Goal: Information Seeking & Learning: Check status

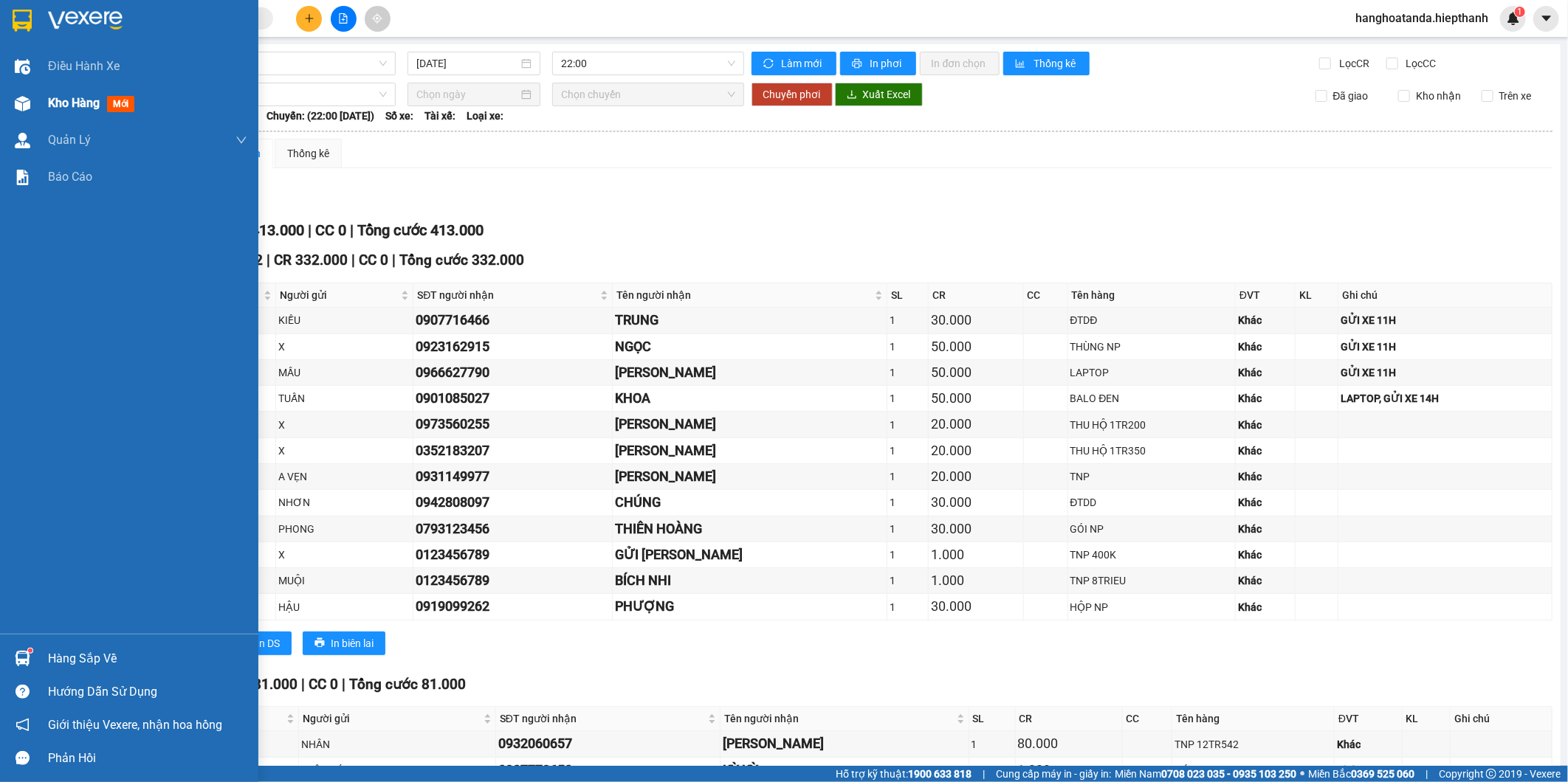
click at [59, 101] on span "Kho hàng" at bounding box center [73, 103] width 51 height 14
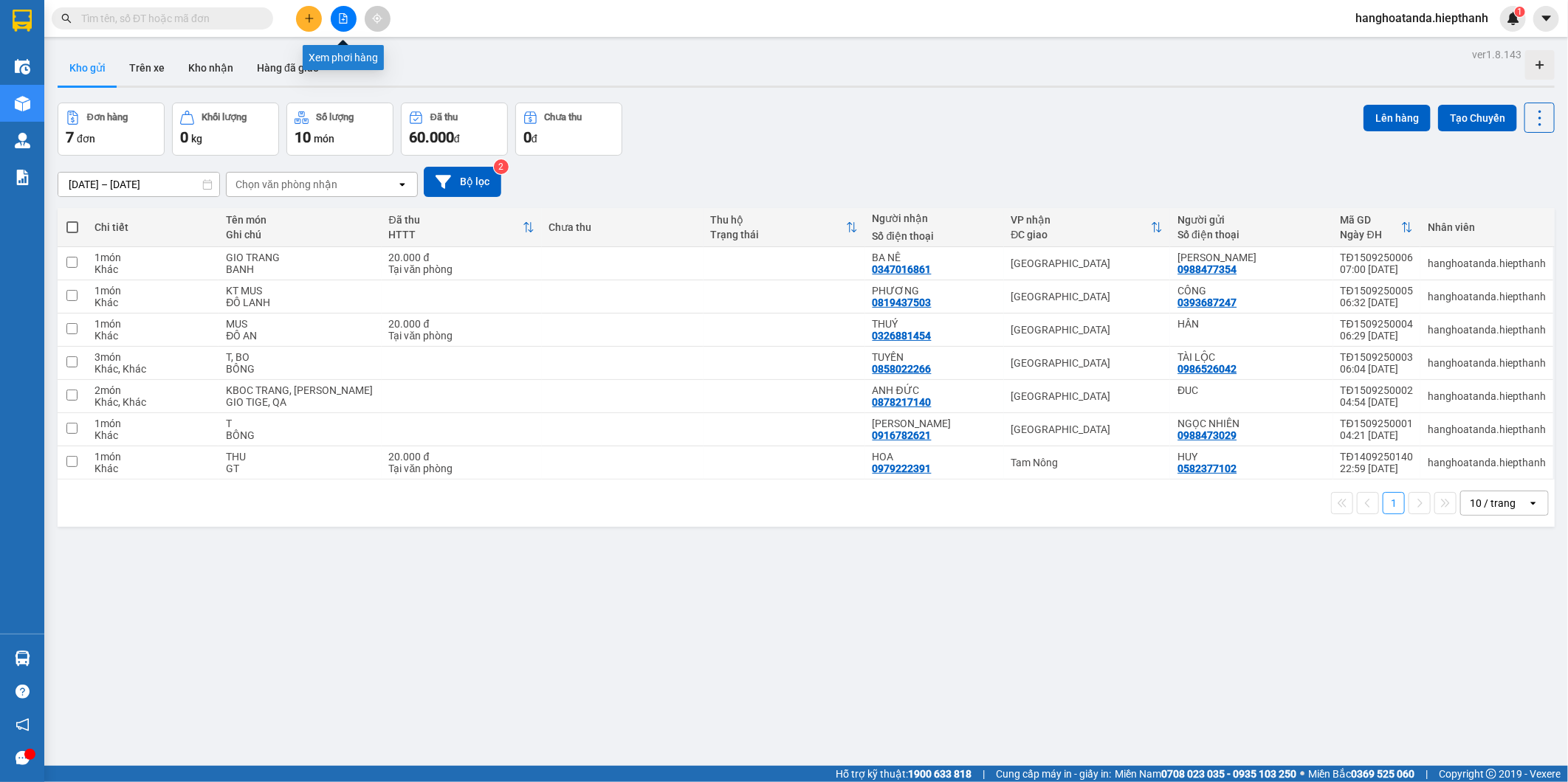
click at [347, 15] on icon "file-add" at bounding box center [343, 18] width 11 height 11
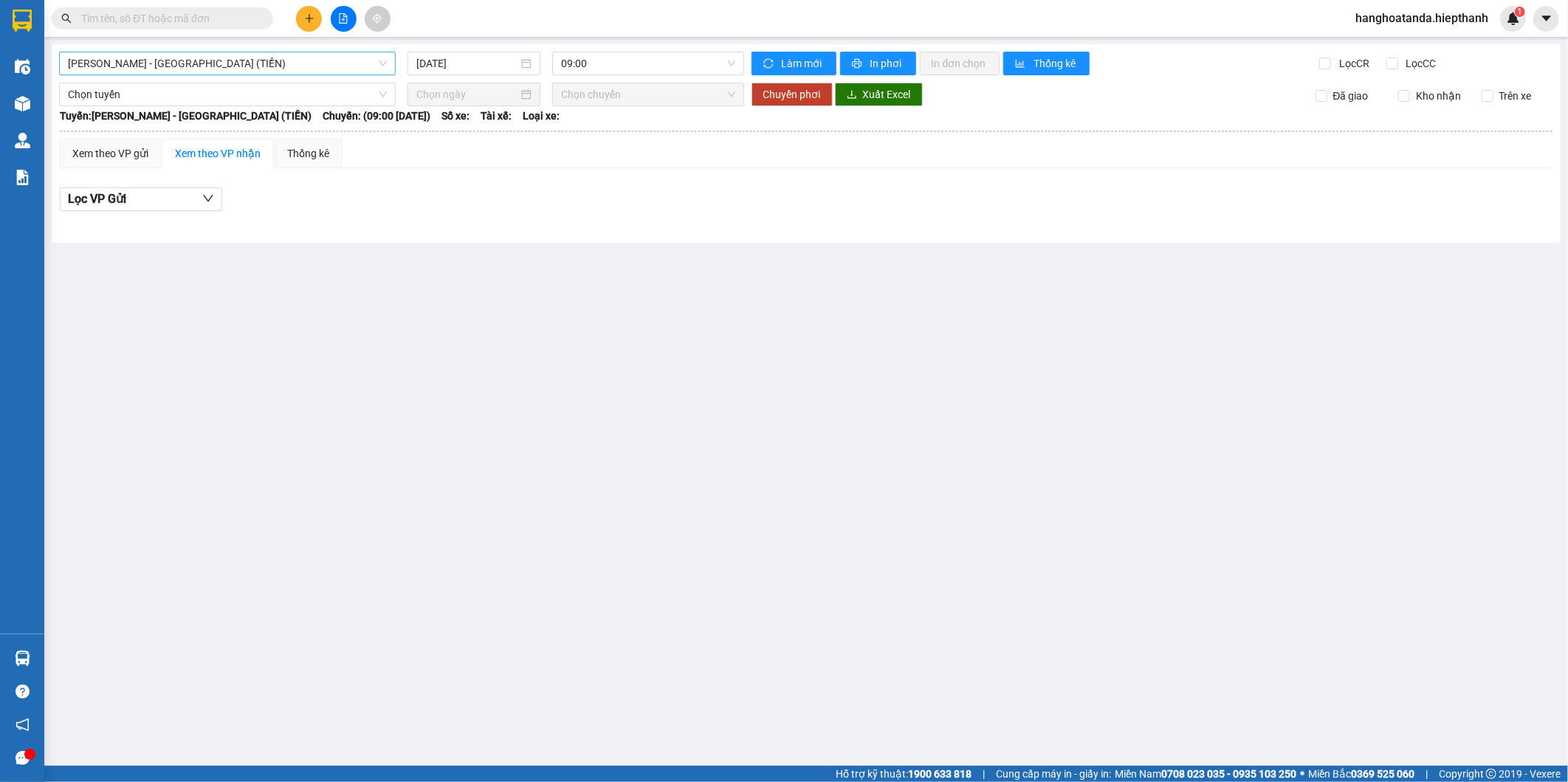
click at [307, 64] on span "[PERSON_NAME] - [GEOGRAPHIC_DATA] (TIỀN)" at bounding box center [227, 63] width 319 height 22
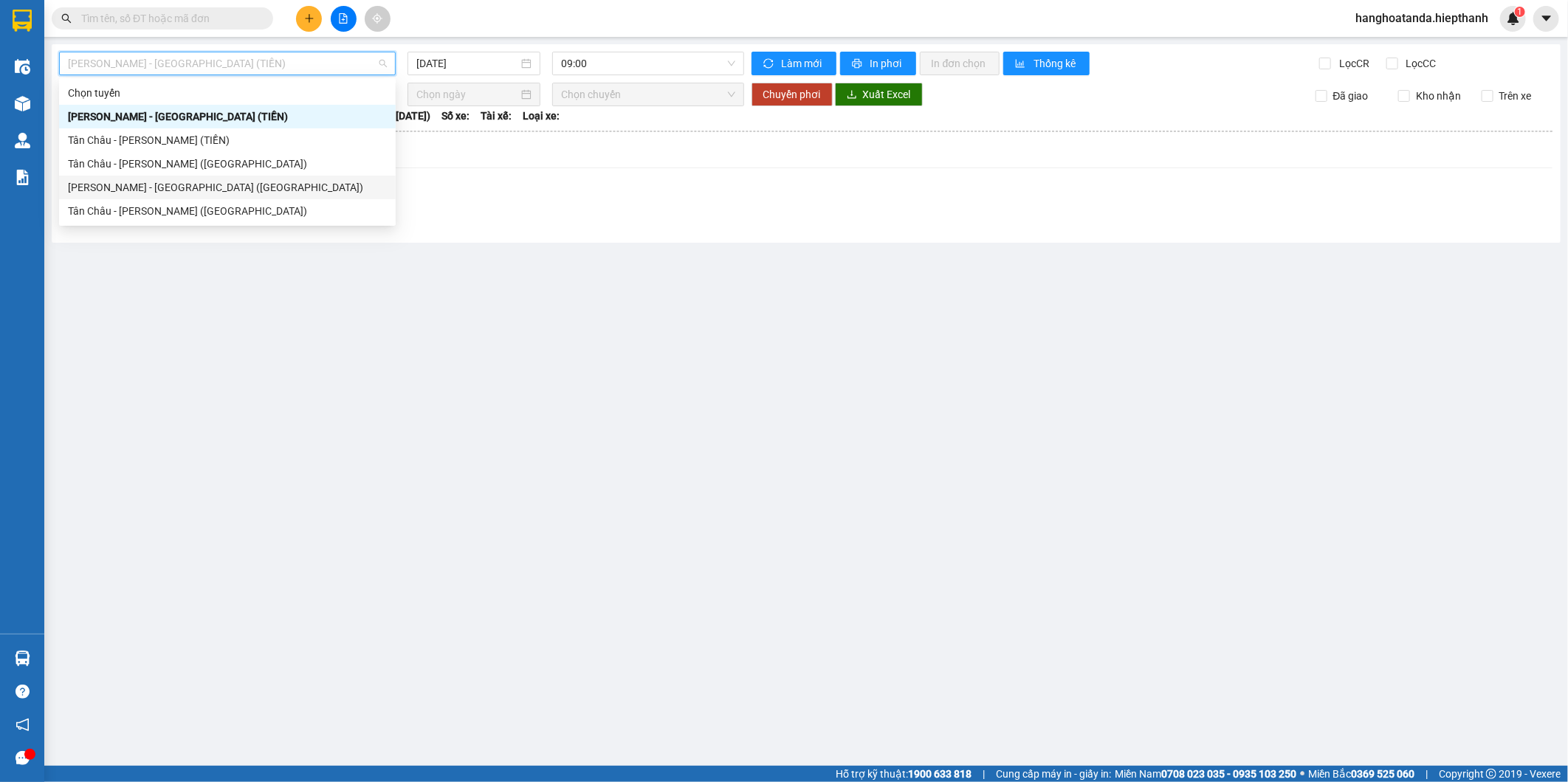
click at [268, 196] on div "[PERSON_NAME] - [GEOGRAPHIC_DATA] ([GEOGRAPHIC_DATA])" at bounding box center [227, 187] width 337 height 24
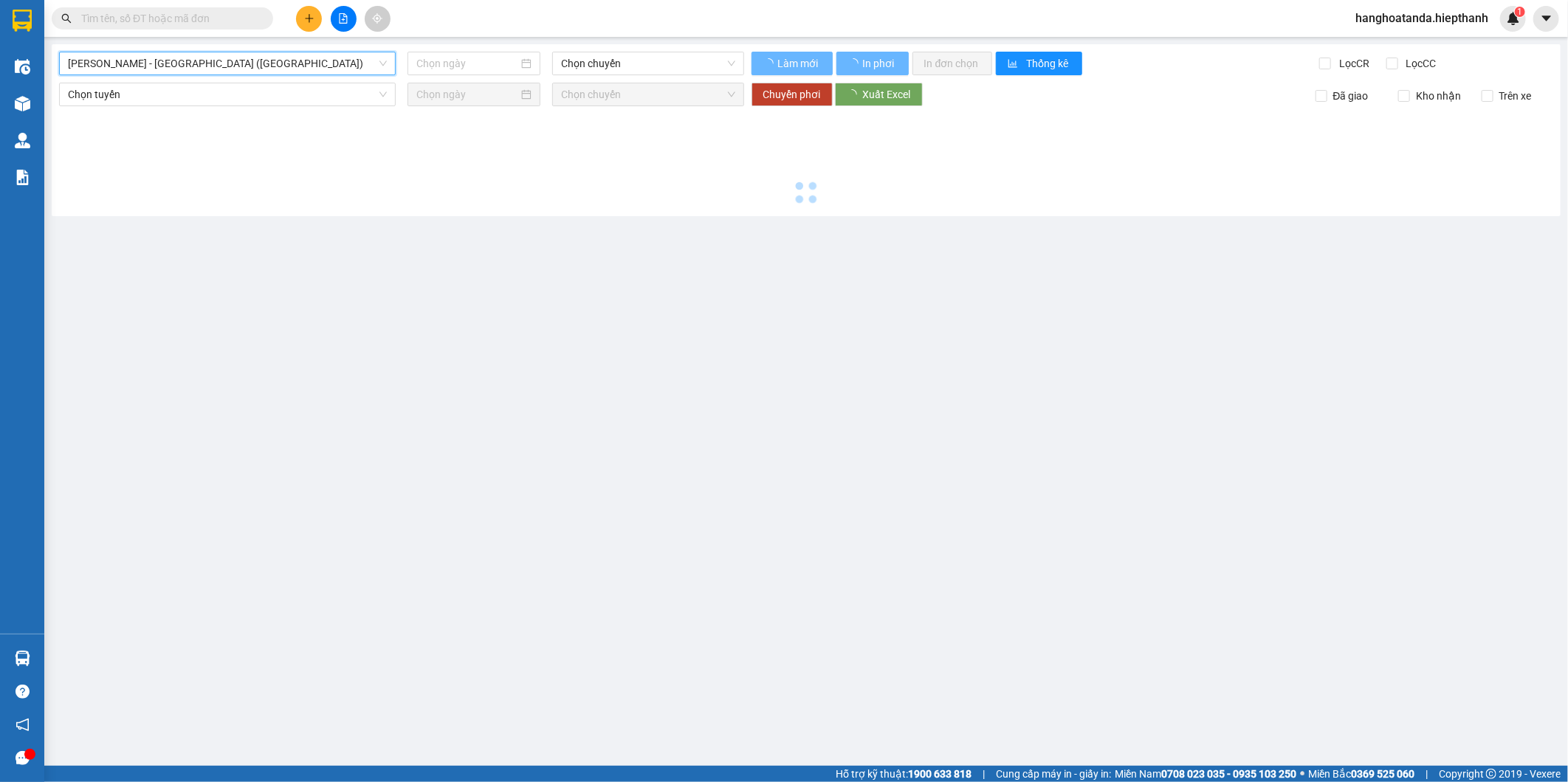
type input "[DATE]"
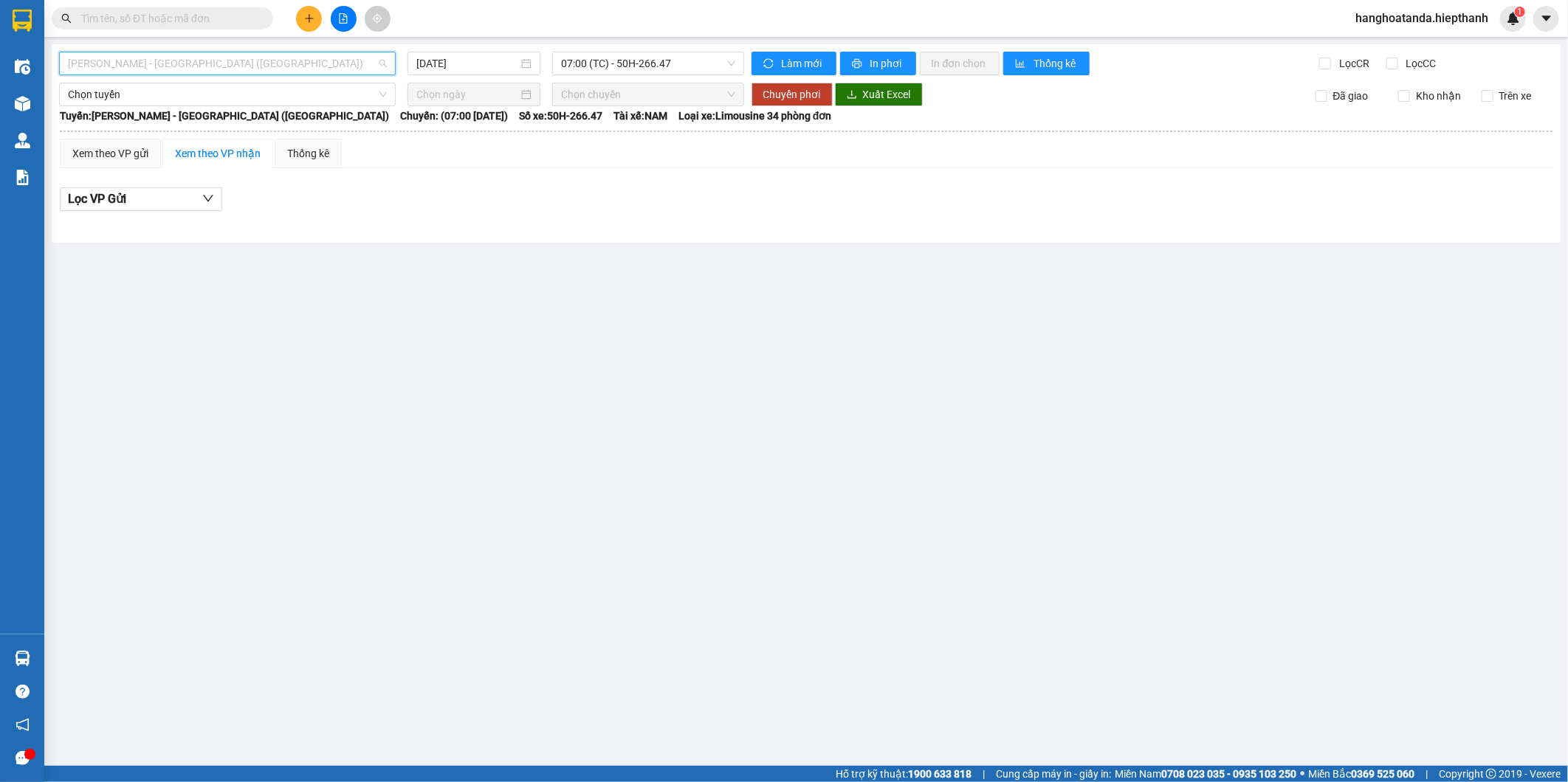
click at [297, 61] on span "[PERSON_NAME] - [GEOGRAPHIC_DATA] ([GEOGRAPHIC_DATA])" at bounding box center [227, 63] width 319 height 22
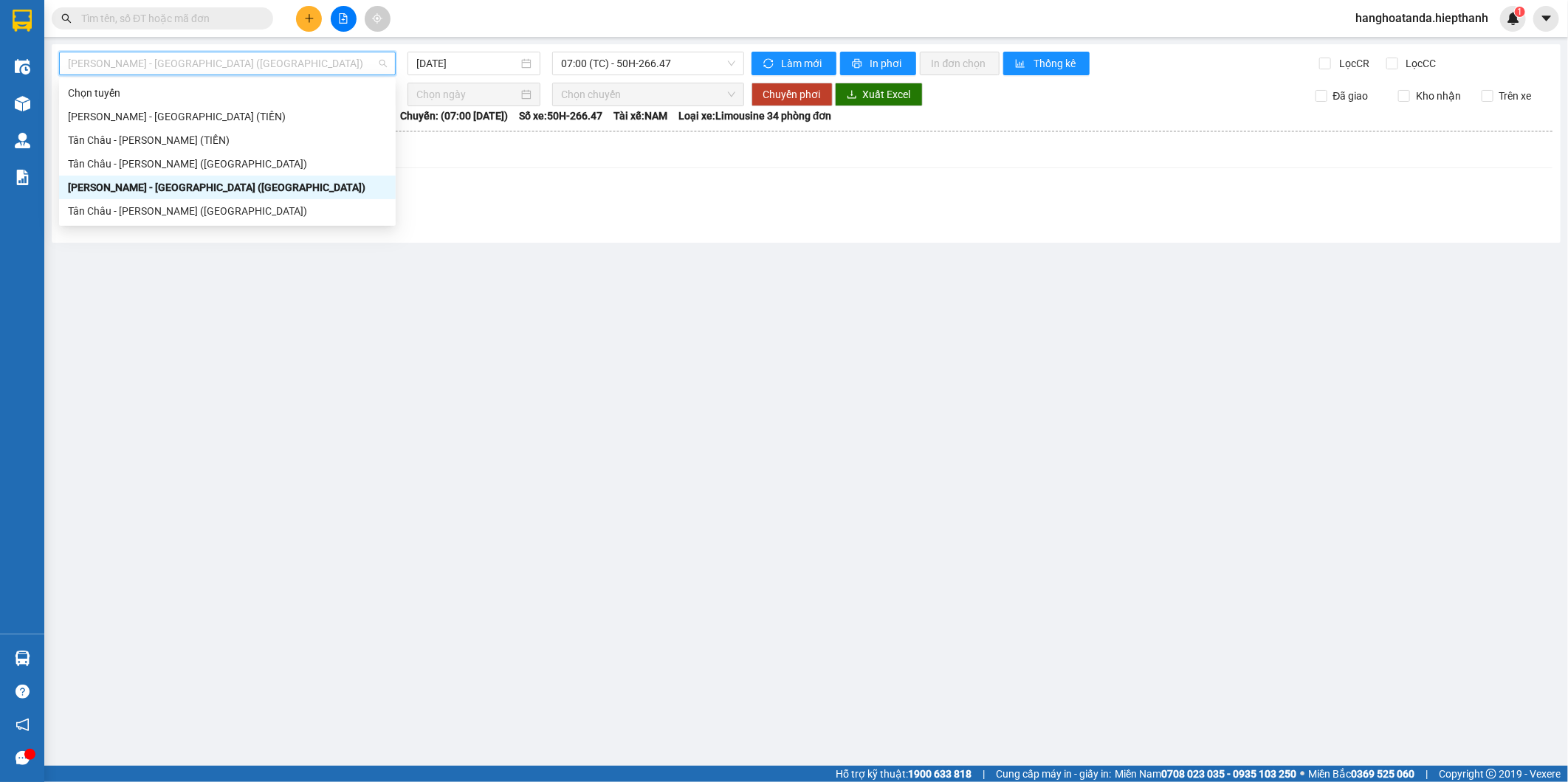
click at [297, 192] on div "[PERSON_NAME] - [GEOGRAPHIC_DATA] ([GEOGRAPHIC_DATA])" at bounding box center [227, 187] width 319 height 16
click at [316, 67] on span "[PERSON_NAME] - [GEOGRAPHIC_DATA] ([GEOGRAPHIC_DATA])" at bounding box center [227, 63] width 319 height 22
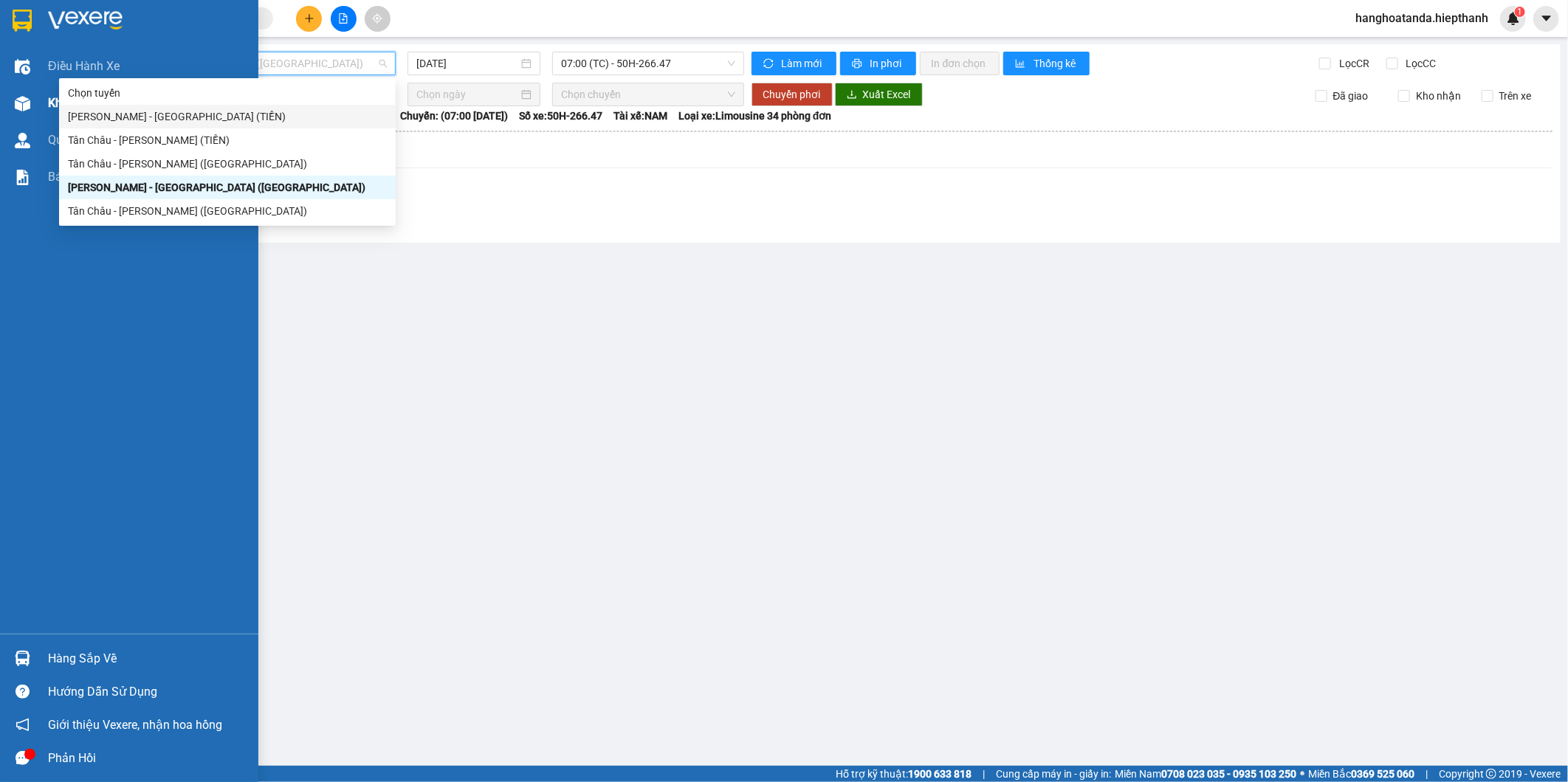
click at [34, 97] on div at bounding box center [23, 103] width 26 height 26
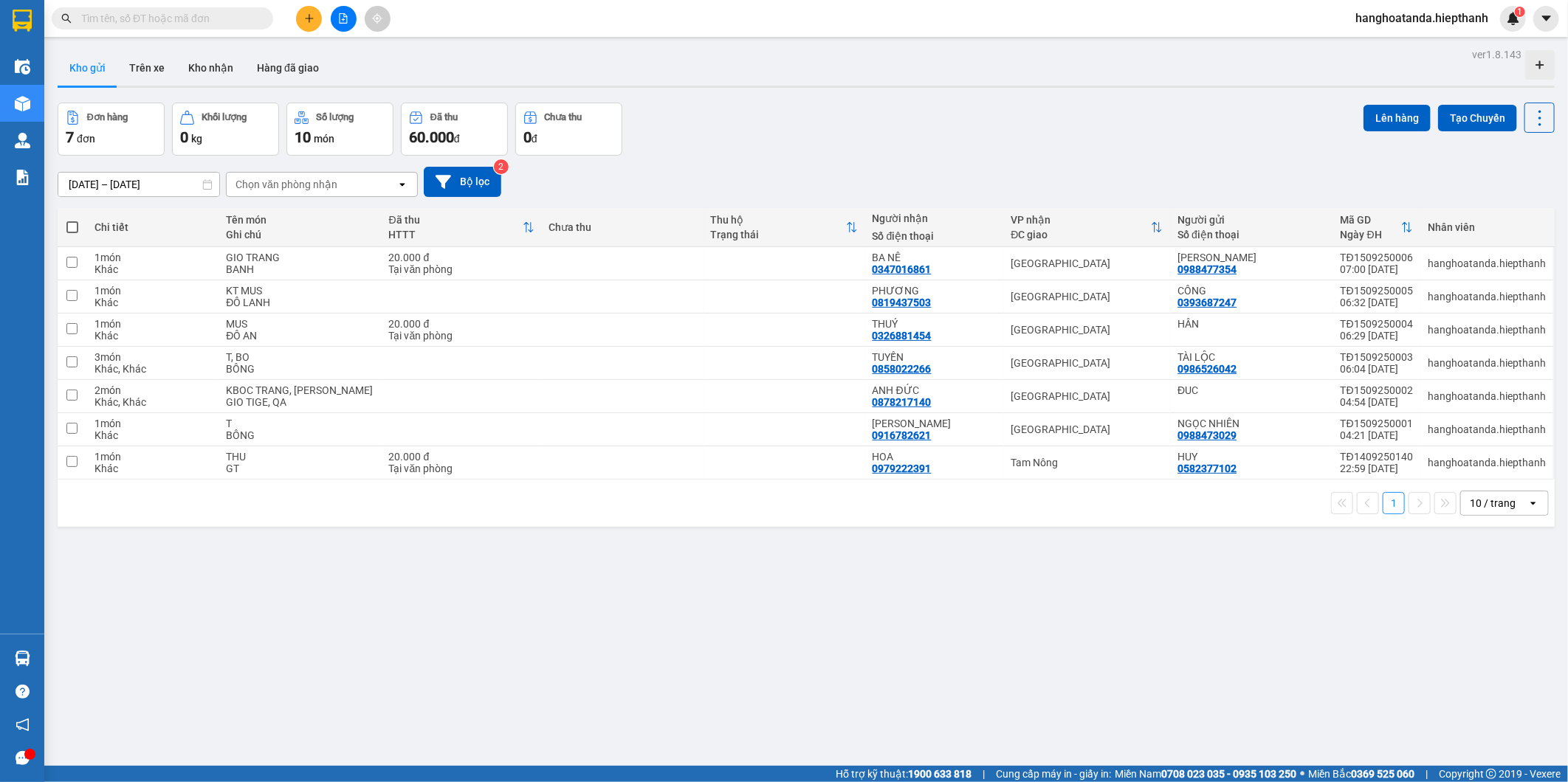
click at [1506, 507] on div "10 / trang" at bounding box center [1495, 503] width 67 height 24
click at [1502, 662] on span "100 / trang" at bounding box center [1486, 669] width 53 height 15
click at [321, 72] on button "Hàng đã giao" at bounding box center [288, 68] width 86 height 35
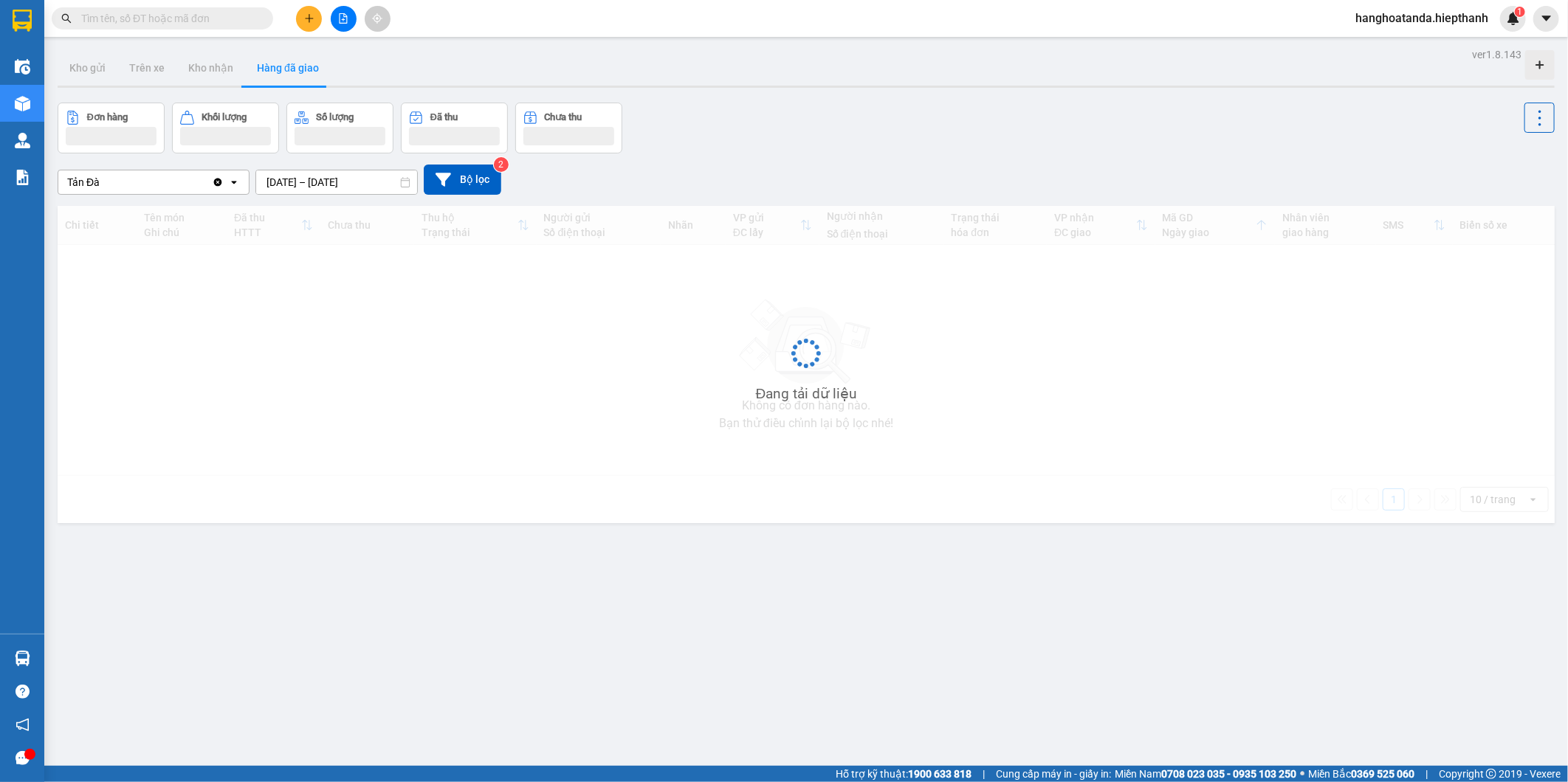
click at [363, 189] on div "ver 1.8.143 Kho gửi Trên xe Kho nhận Hàng đã giao Đơn hàng Khối lượng Số lượng …" at bounding box center [805, 435] width 1509 height 782
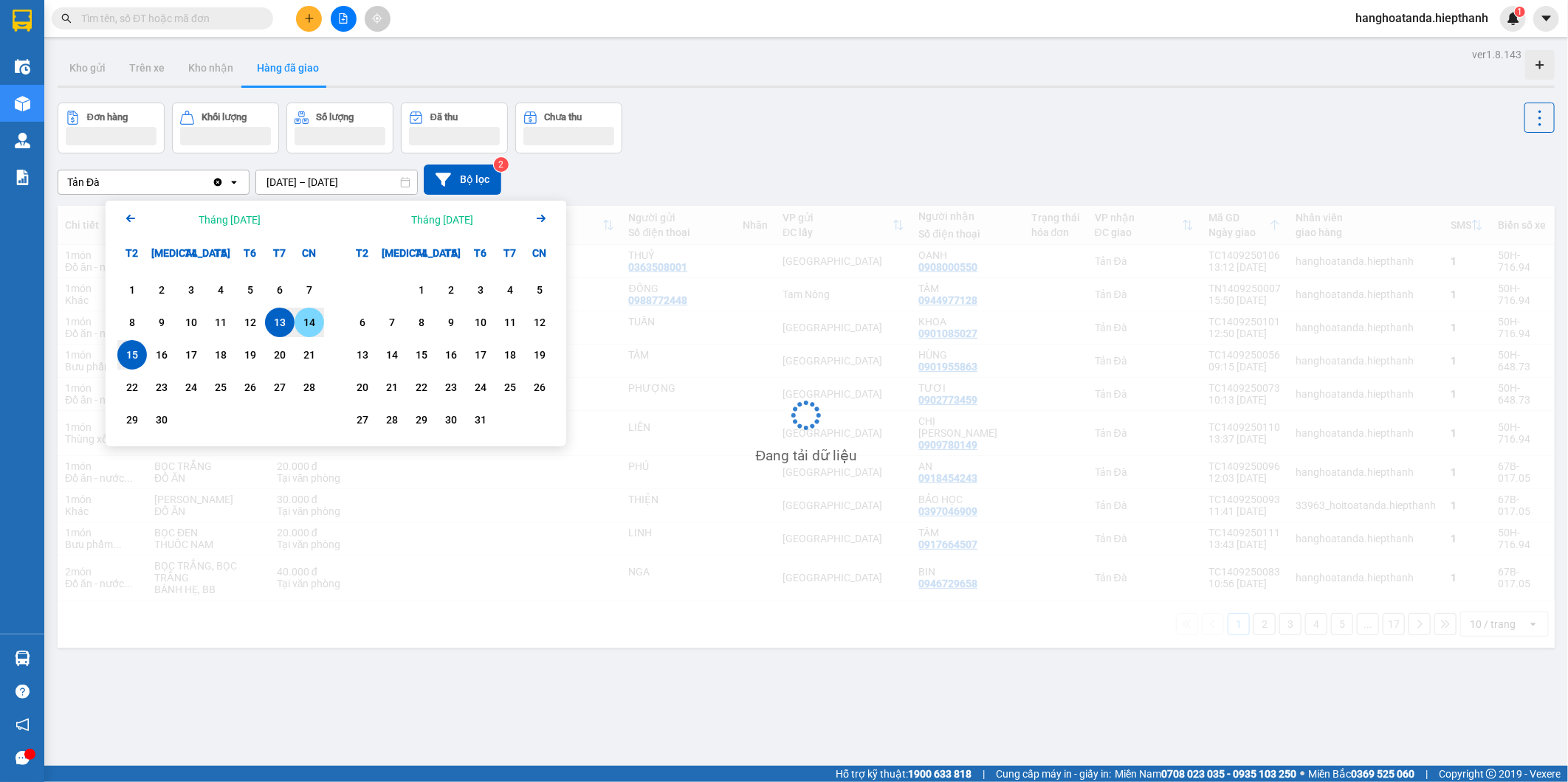
click at [313, 323] on div "14" at bounding box center [309, 323] width 20 height 18
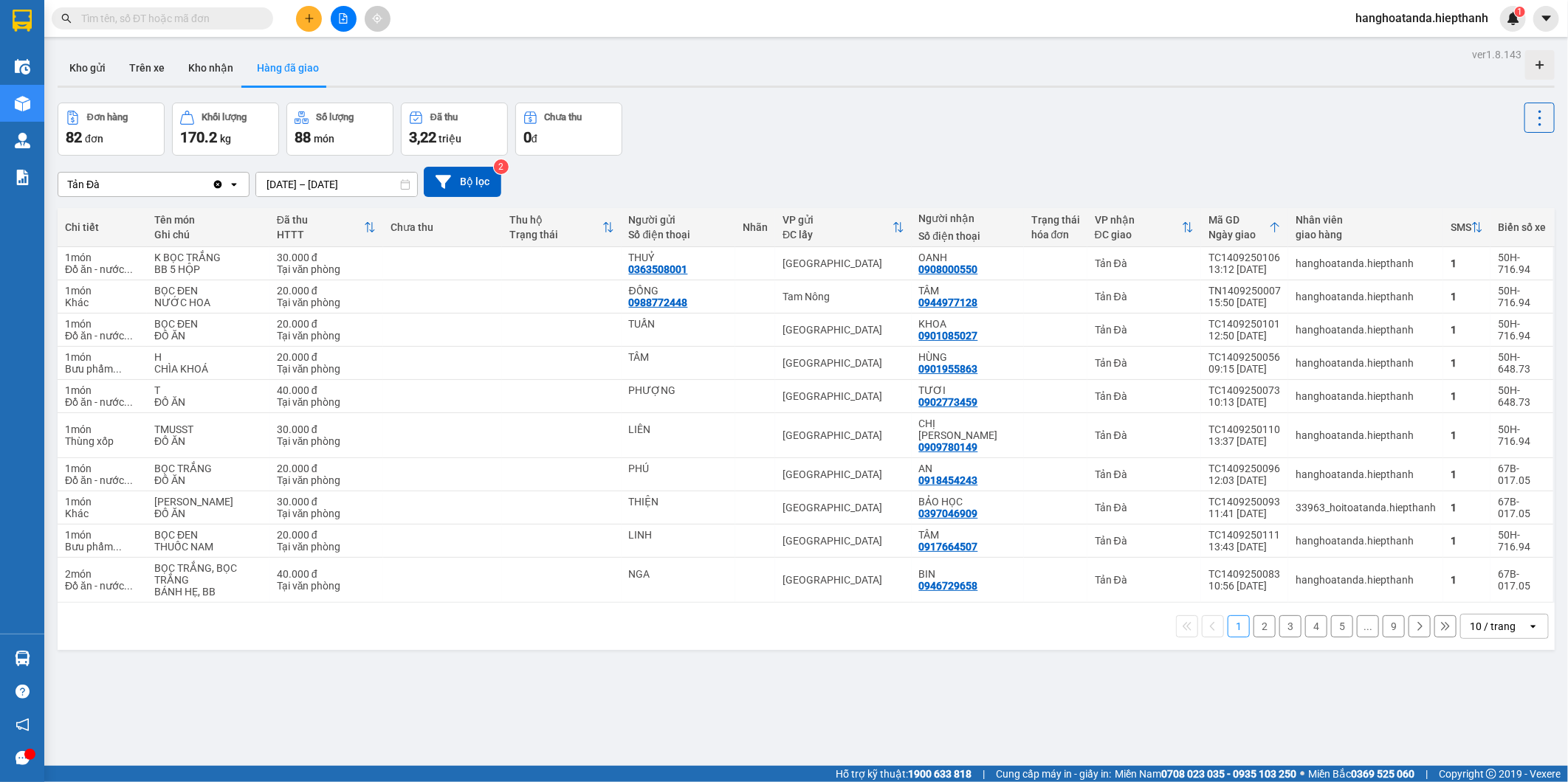
drag, startPoint x: 1487, startPoint y: 613, endPoint x: 1494, endPoint y: 639, distance: 26.9
click at [1487, 619] on div "10 / trang" at bounding box center [1492, 626] width 46 height 15
click at [1486, 589] on span "100 / trang" at bounding box center [1486, 583] width 53 height 15
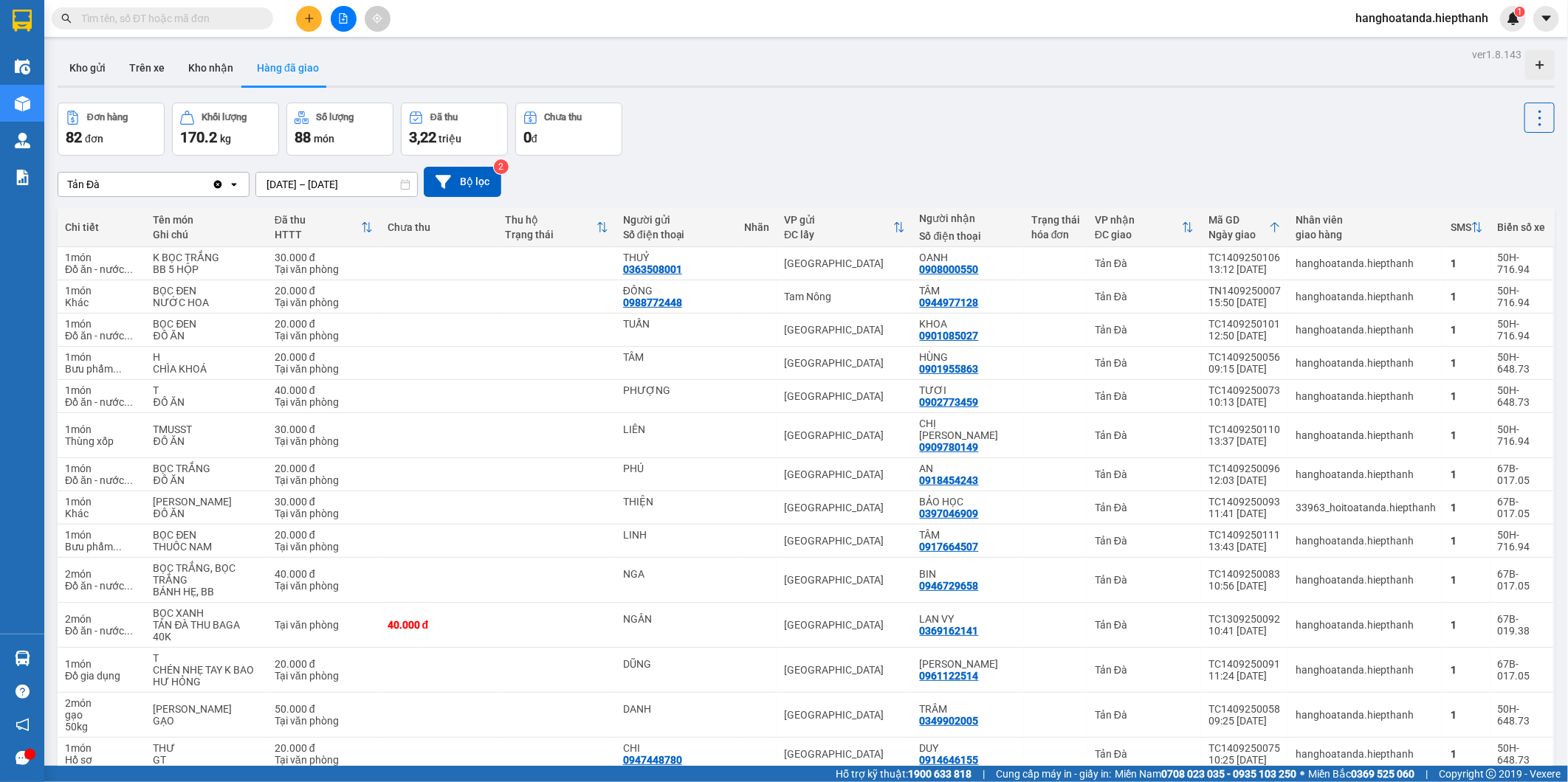
click at [316, 189] on input "14/09/2025 – 14/09/2025" at bounding box center [336, 184] width 161 height 24
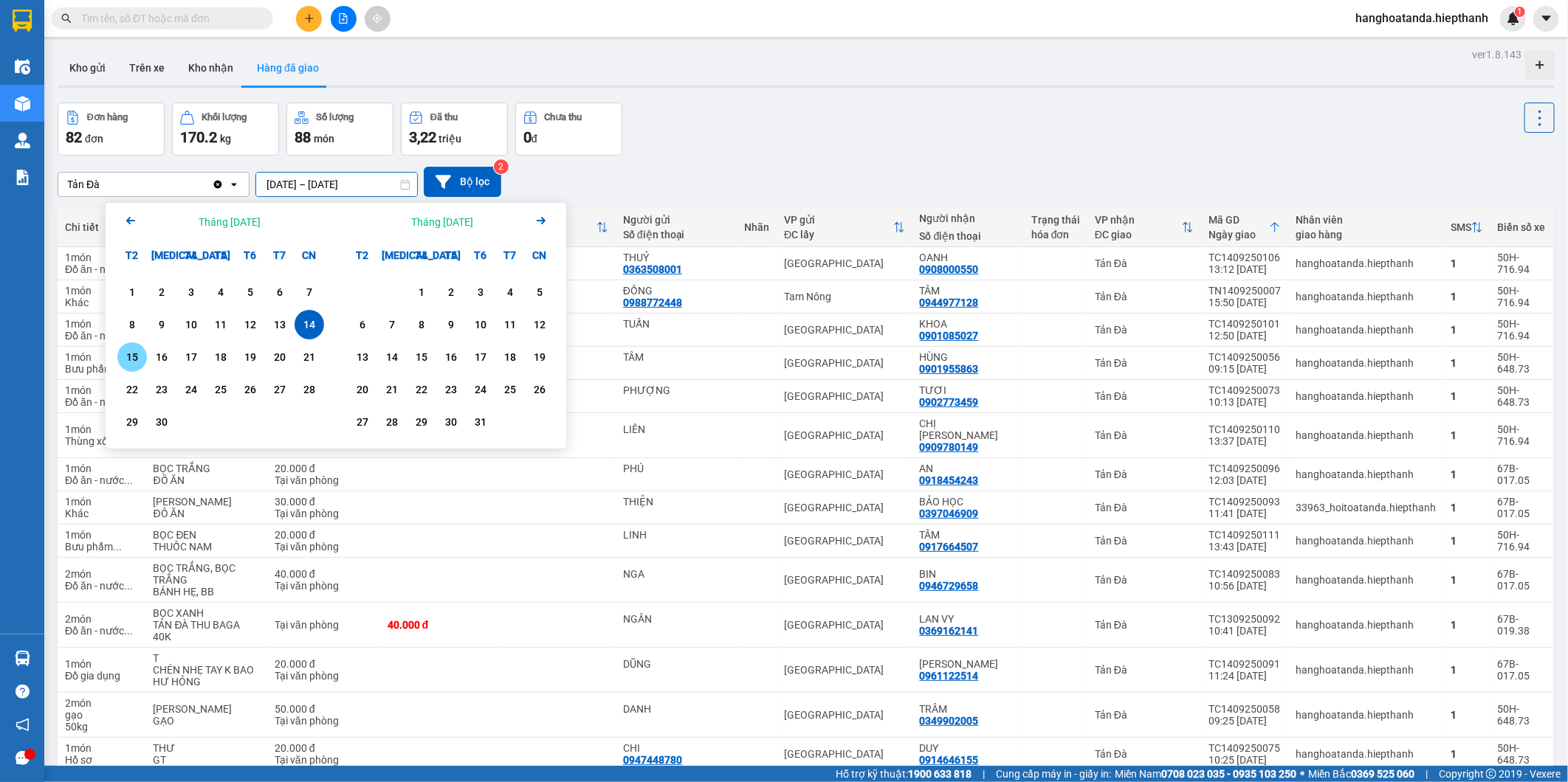
click at [141, 349] on div "15" at bounding box center [131, 358] width 20 height 18
click at [312, 327] on div "14" at bounding box center [309, 325] width 20 height 18
type input "14/09/2025 – 15/09/2025"
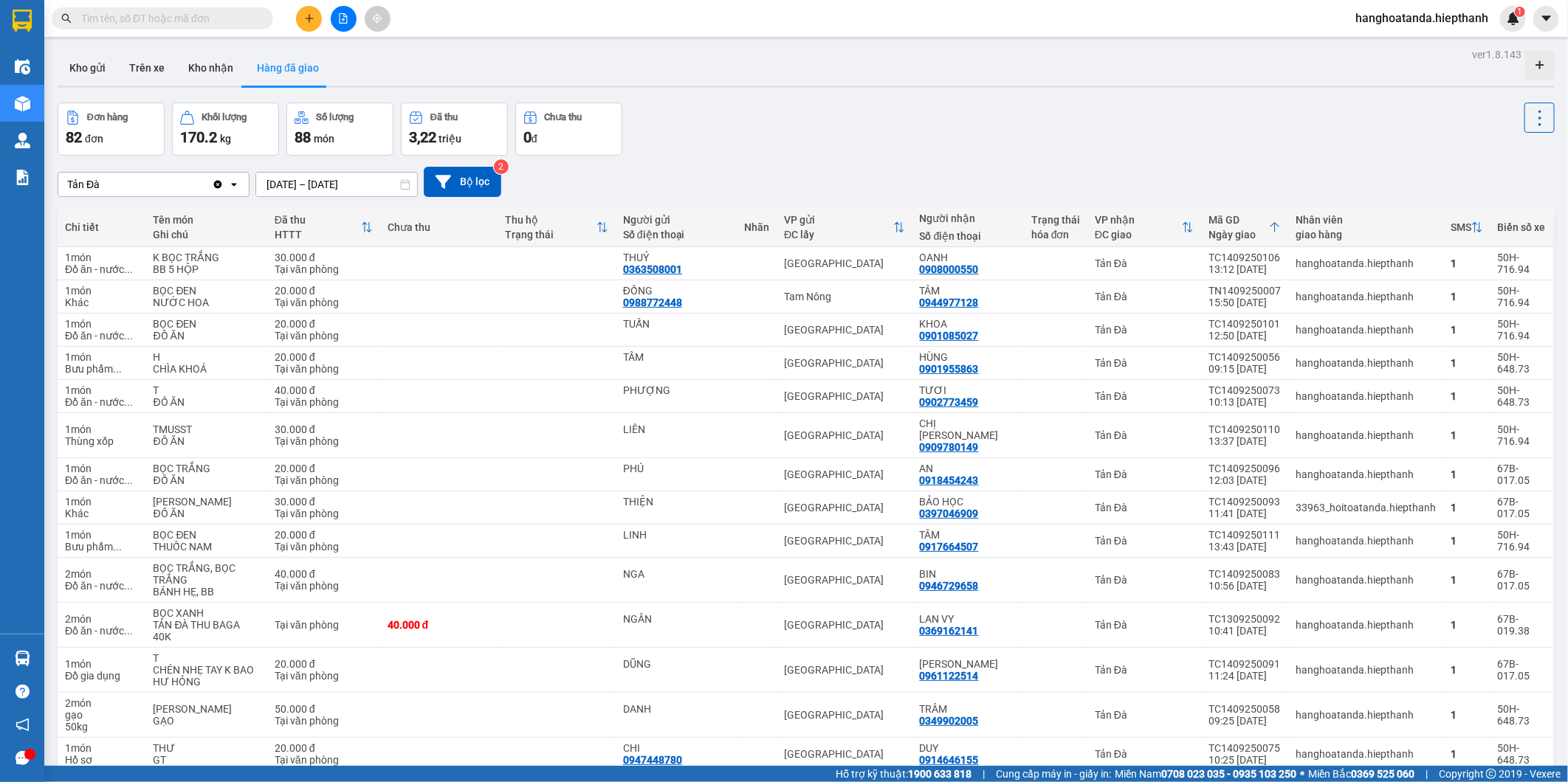
click at [726, 160] on div "Tản Đà Clear value open 14/09/2025 – 15/09/2025 Press the down arrow key to int…" at bounding box center [806, 182] width 1497 height 52
drag, startPoint x: 83, startPoint y: 63, endPoint x: 152, endPoint y: 57, distance: 69.3
click at [84, 63] on button "Kho gửi" at bounding box center [87, 68] width 59 height 35
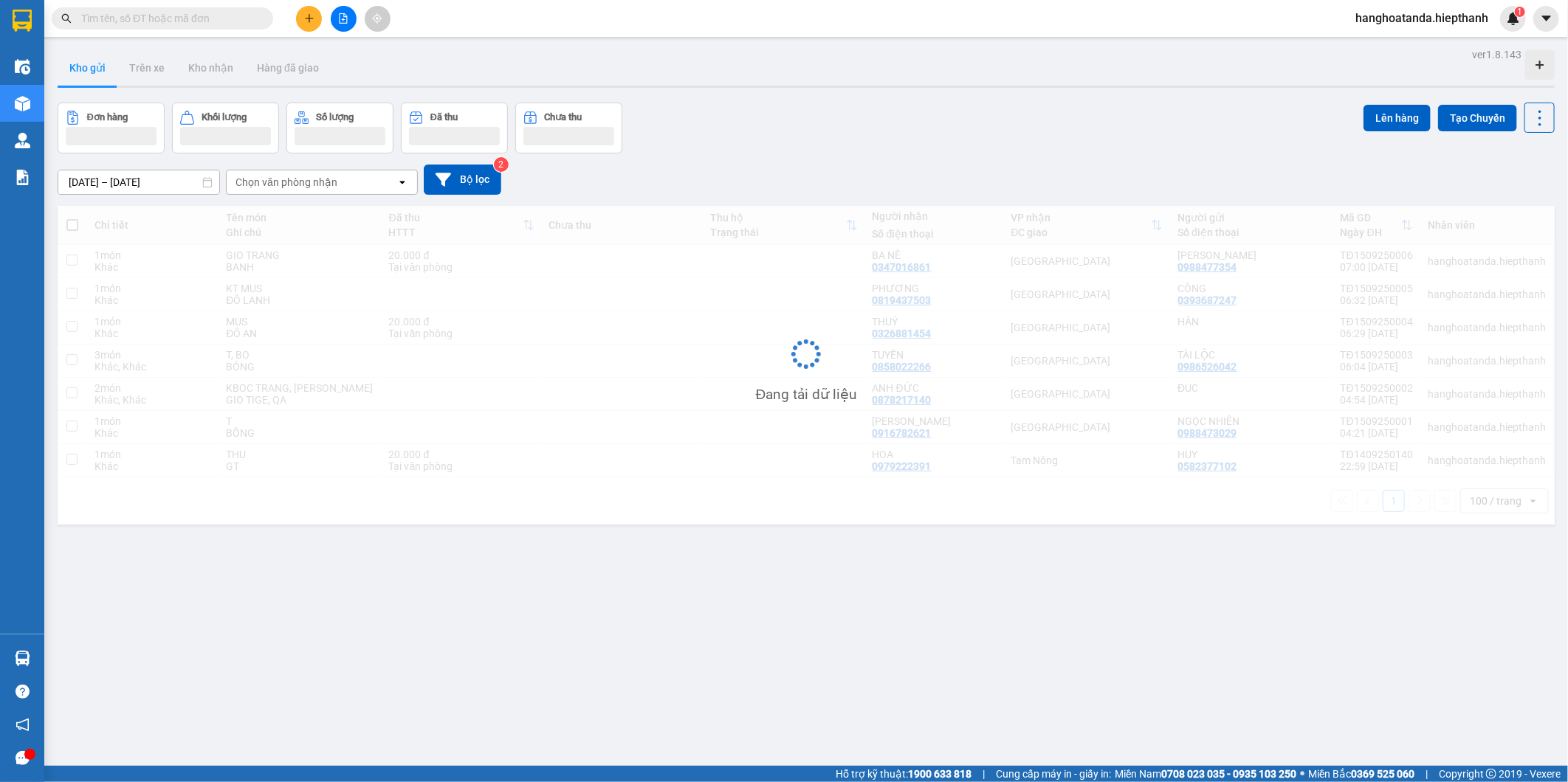
click at [346, 6] on button at bounding box center [344, 19] width 26 height 26
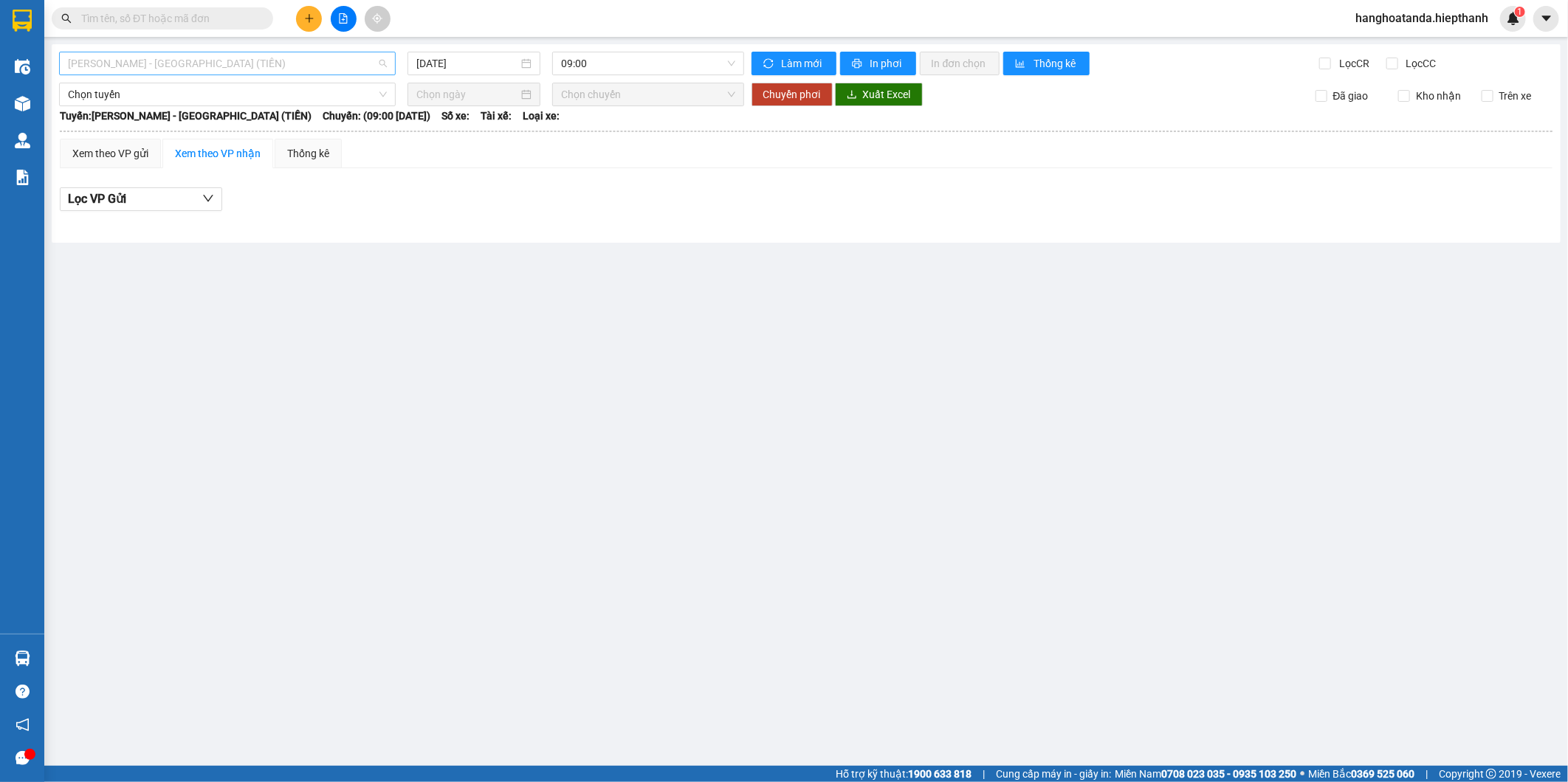
click at [331, 69] on span "[PERSON_NAME] - [GEOGRAPHIC_DATA] (TIỀN)" at bounding box center [227, 63] width 319 height 22
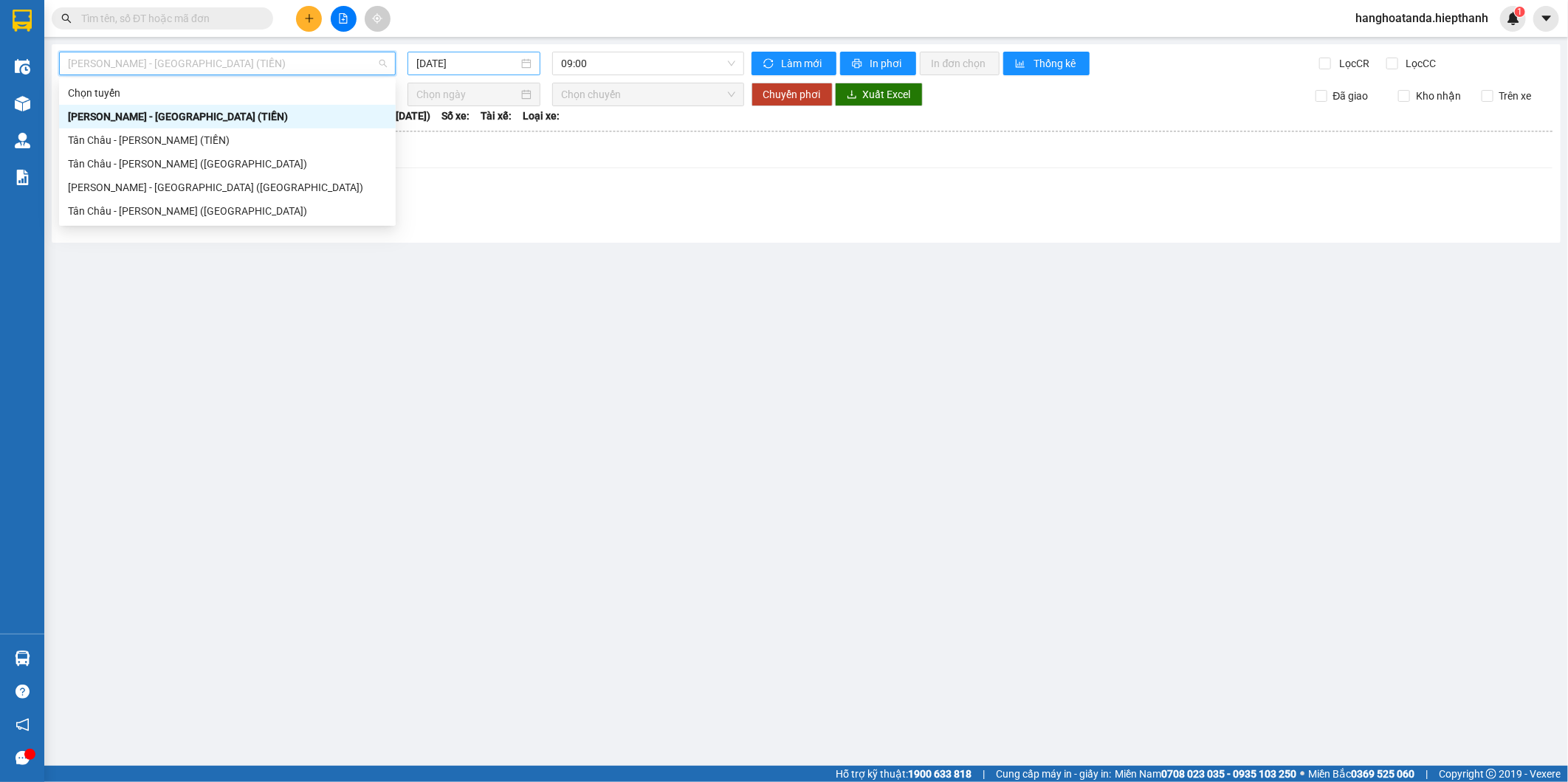
click at [458, 74] on div "15/09/2025" at bounding box center [474, 63] width 134 height 24
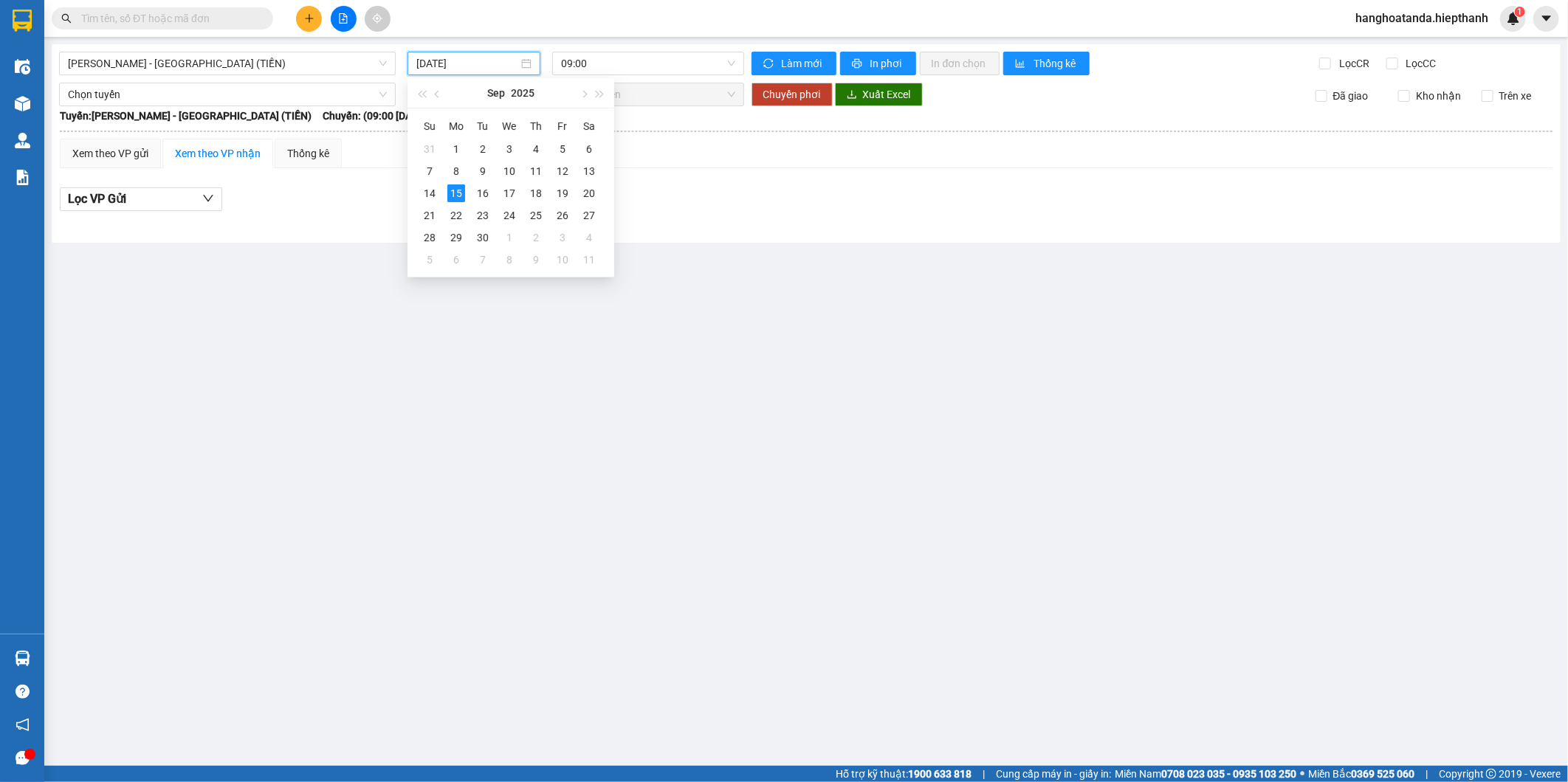
click at [463, 74] on div "15/09/2025" at bounding box center [474, 63] width 134 height 24
drag, startPoint x: 429, startPoint y: 196, endPoint x: 372, endPoint y: 93, distance: 117.7
click at [430, 196] on div "14" at bounding box center [429, 193] width 18 height 18
type input "[DATE]"
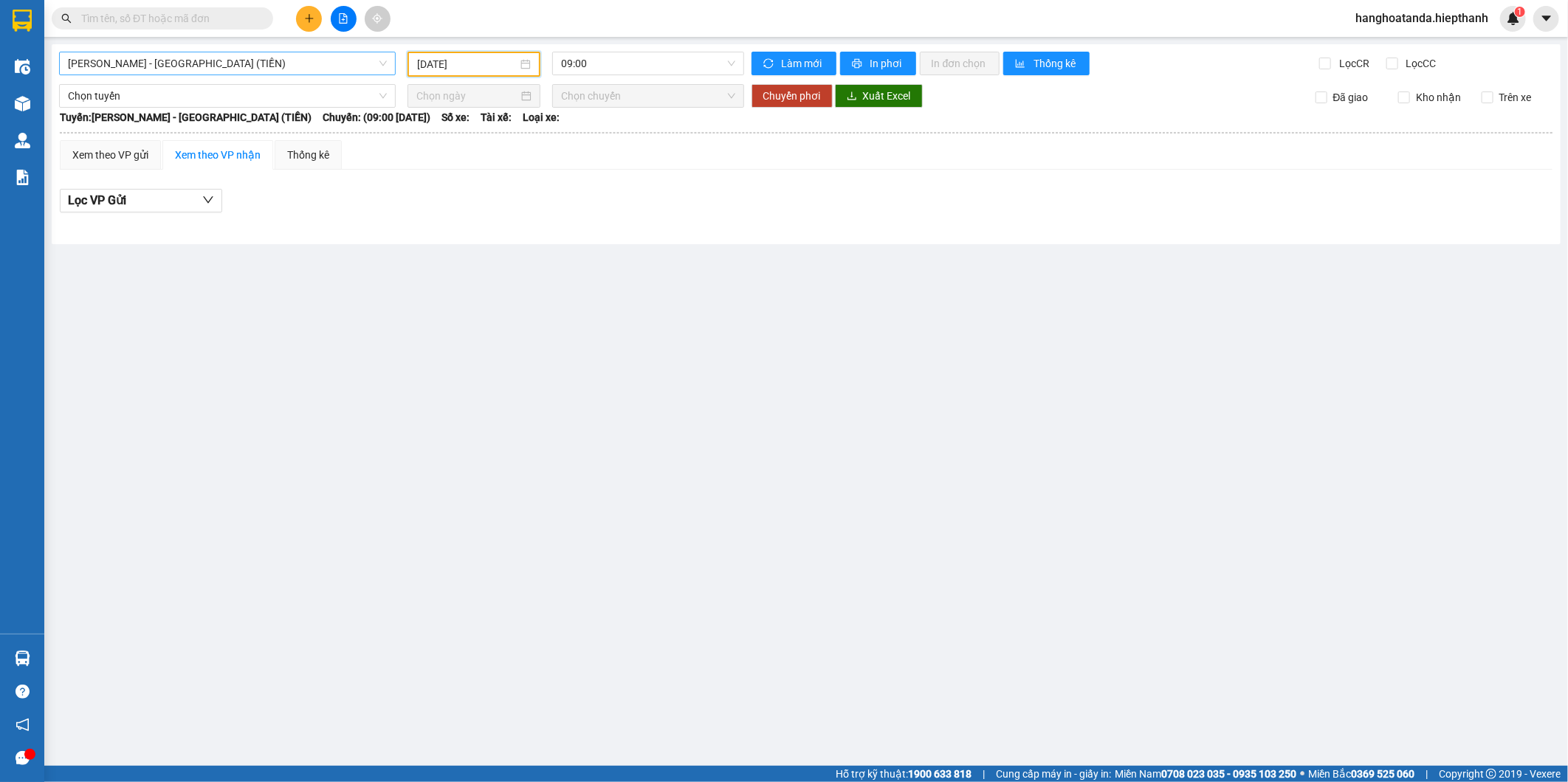
drag, startPoint x: 275, startPoint y: 62, endPoint x: 269, endPoint y: 55, distance: 9.2
click at [275, 63] on span "[PERSON_NAME] - [GEOGRAPHIC_DATA] (TIỀN)" at bounding box center [227, 63] width 319 height 22
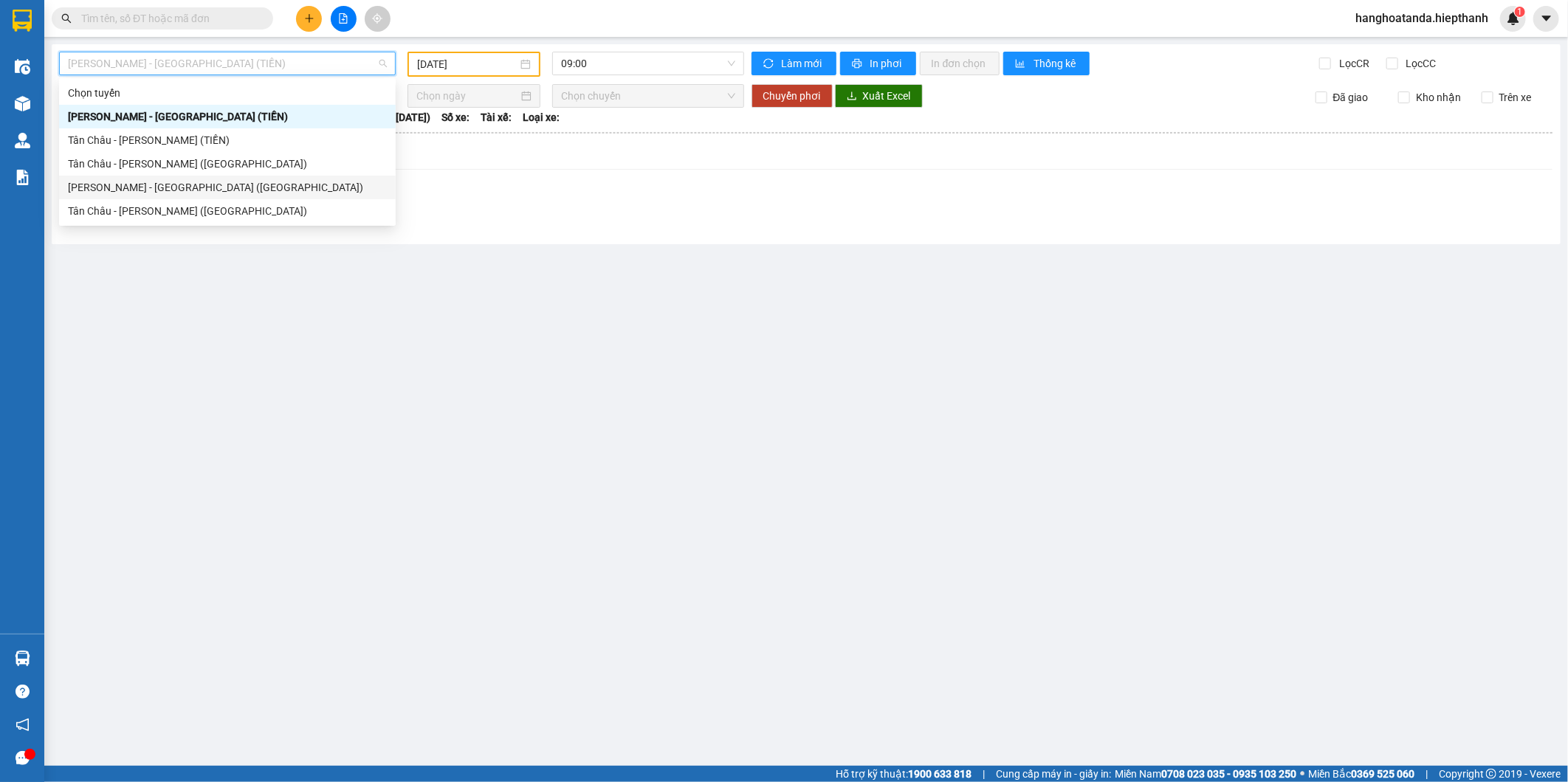
drag, startPoint x: 257, startPoint y: 186, endPoint x: 264, endPoint y: 190, distance: 8.1
click at [264, 190] on div "[PERSON_NAME] - [GEOGRAPHIC_DATA] ([GEOGRAPHIC_DATA])" at bounding box center [227, 187] width 319 height 16
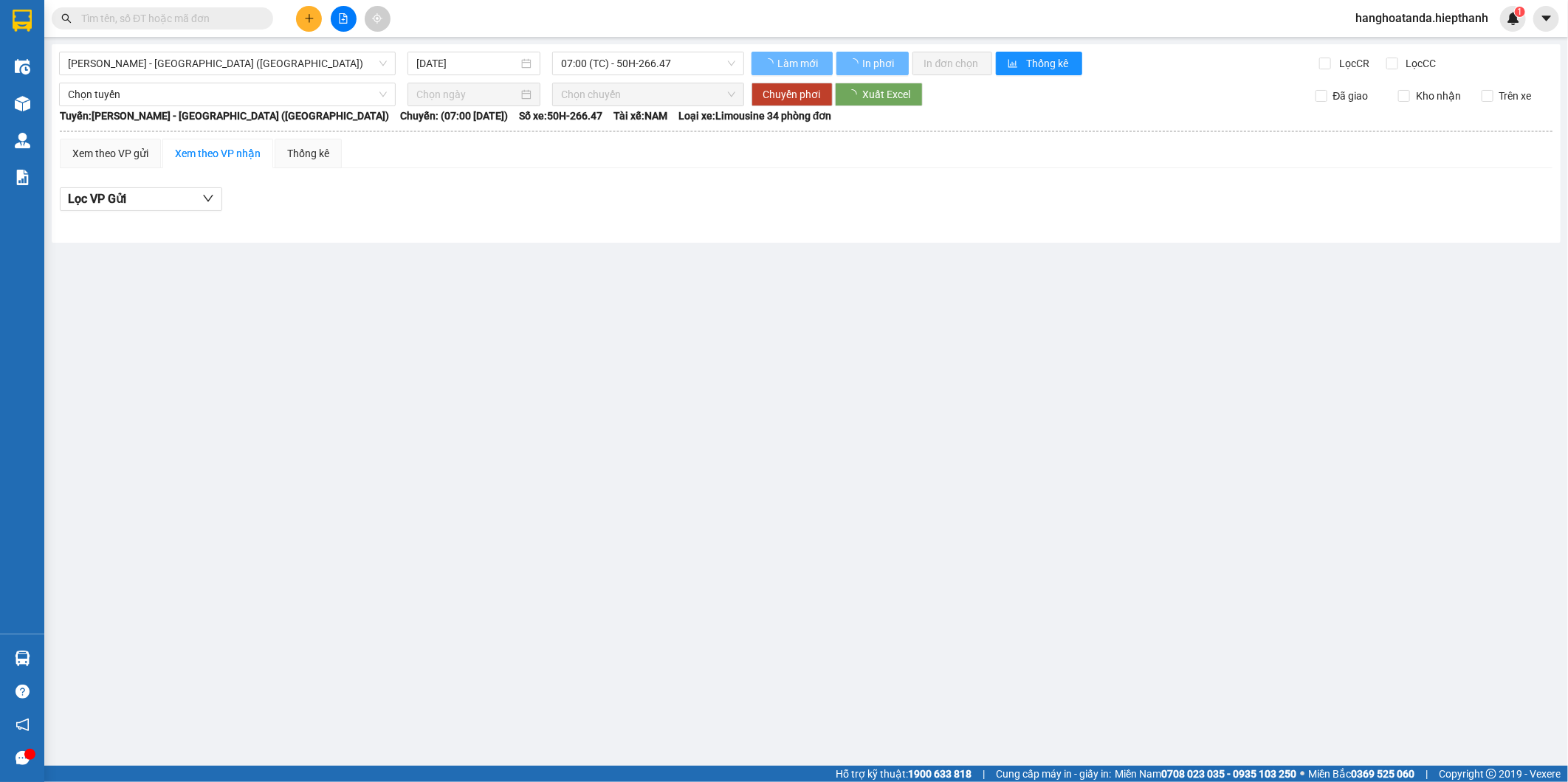
click at [266, 189] on div "Lọc VP Gửi" at bounding box center [806, 200] width 1493 height 24
drag, startPoint x: 476, startPoint y: 45, endPoint x: 478, endPoint y: 56, distance: 11.2
click at [475, 45] on div "Hồ Chí Minh - Tân Châu (Giường) 15/09/2025 07:00 (TC) - 50H-266.47 Làm mới In p…" at bounding box center [805, 143] width 1509 height 199
click at [444, 60] on input "15/09/2025" at bounding box center [468, 64] width 103 height 16
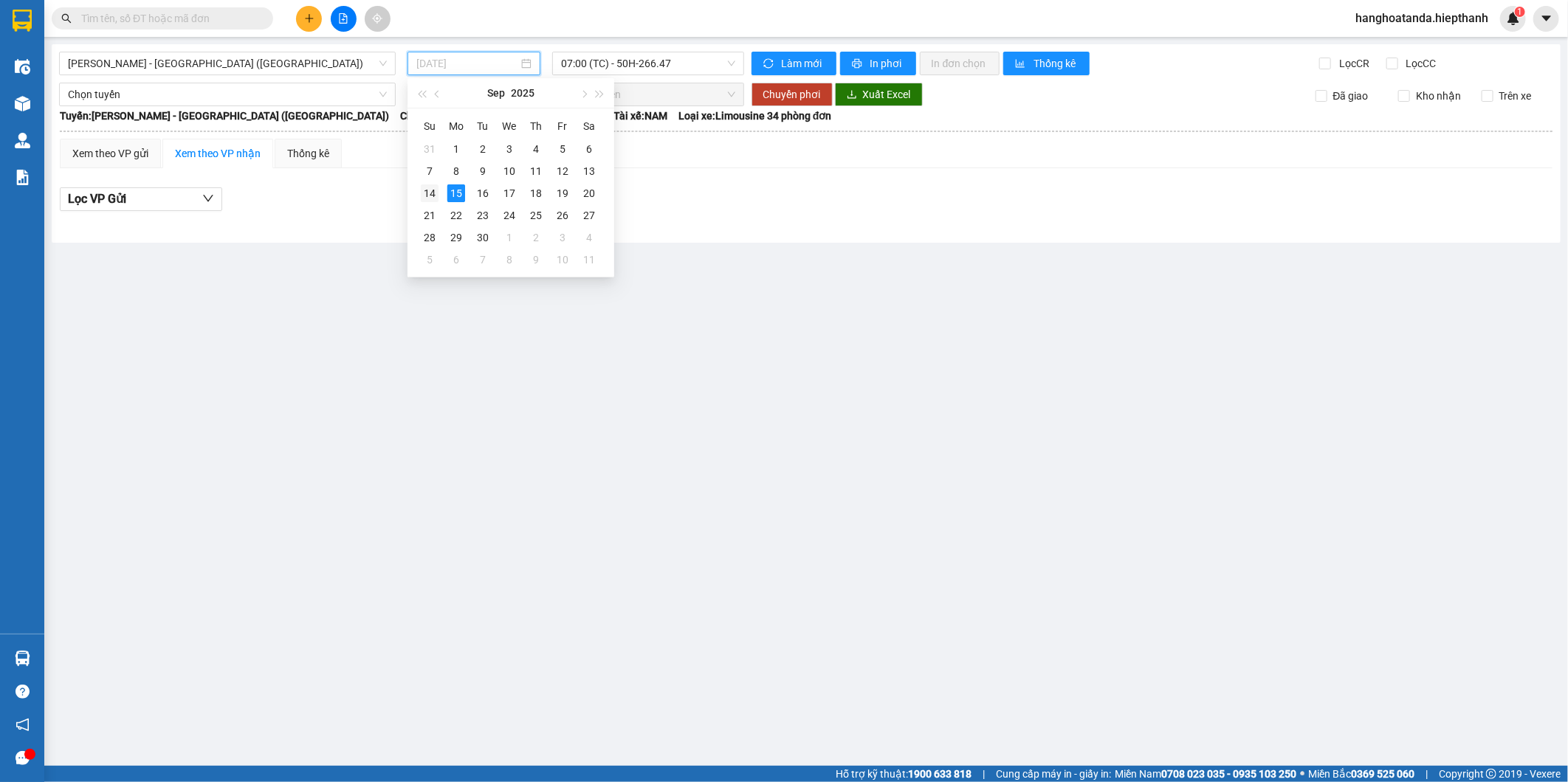
click at [433, 184] on div "14" at bounding box center [429, 193] width 18 height 18
type input "[DATE]"
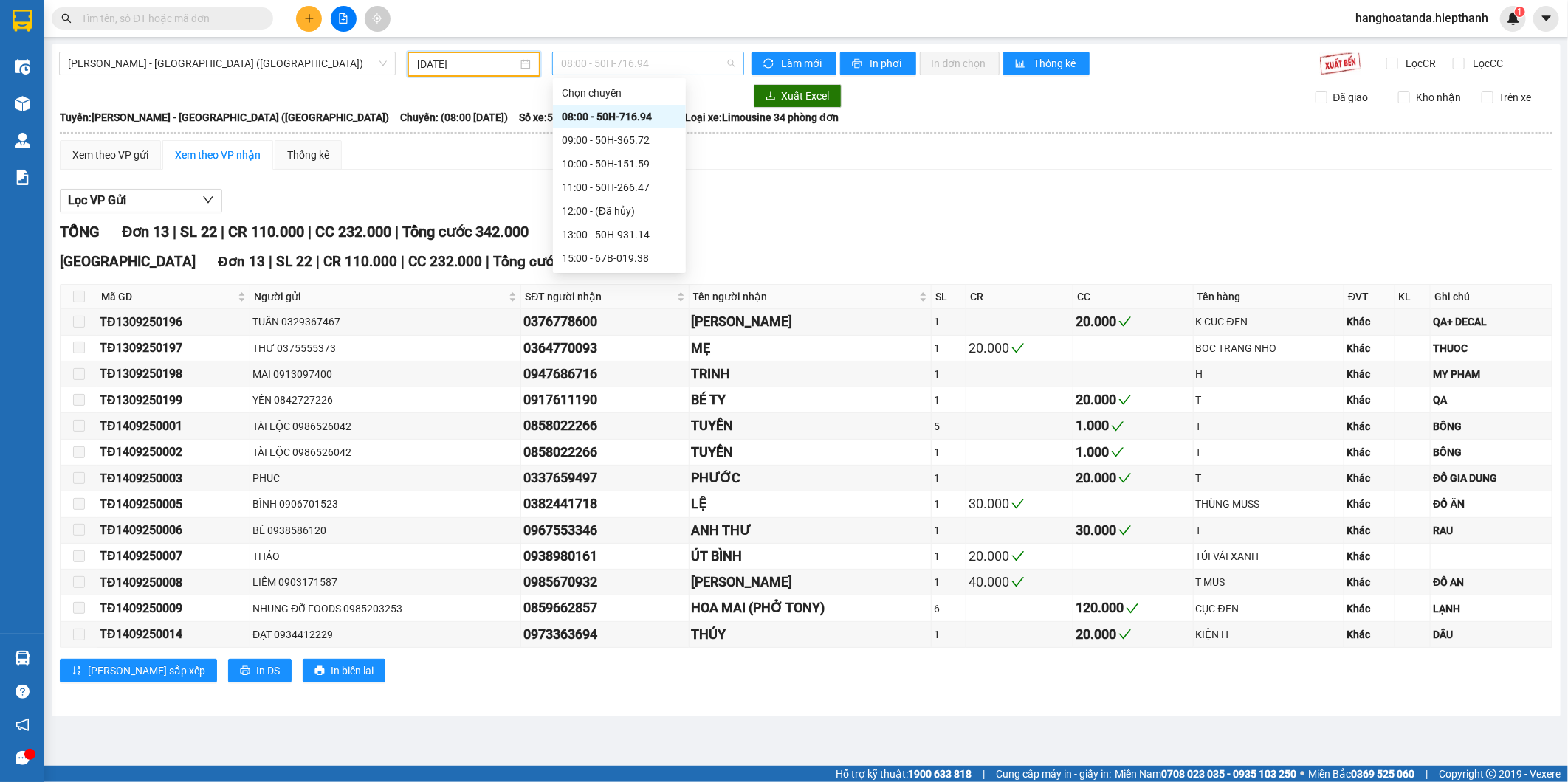
click at [622, 64] on span "08:00 - 50H-716.94" at bounding box center [647, 63] width 174 height 22
click at [613, 138] on div "09:00 - 50H-365.72" at bounding box center [619, 140] width 115 height 16
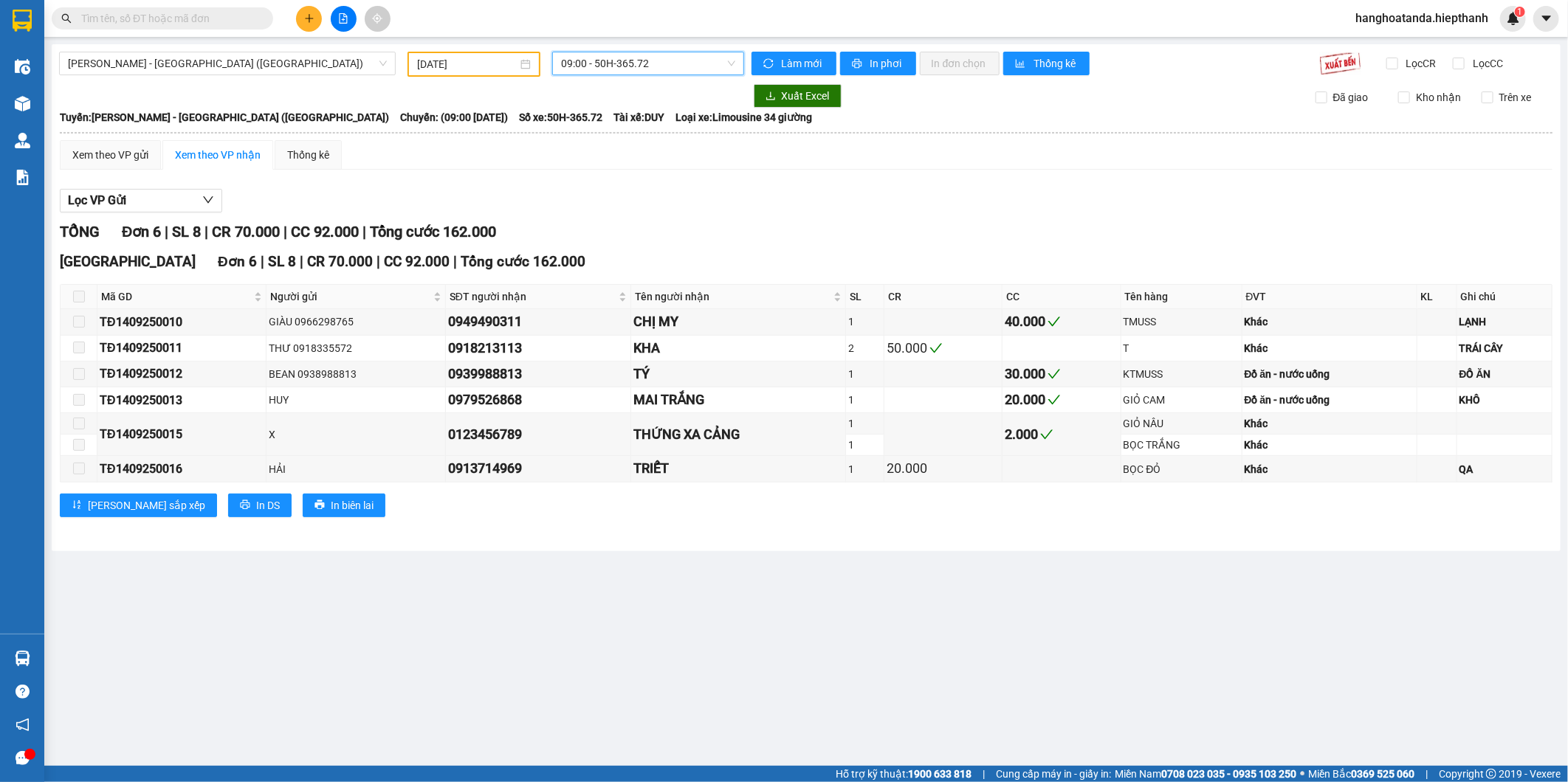
click at [628, 68] on span "09:00 - 50H-365.72" at bounding box center [647, 63] width 174 height 22
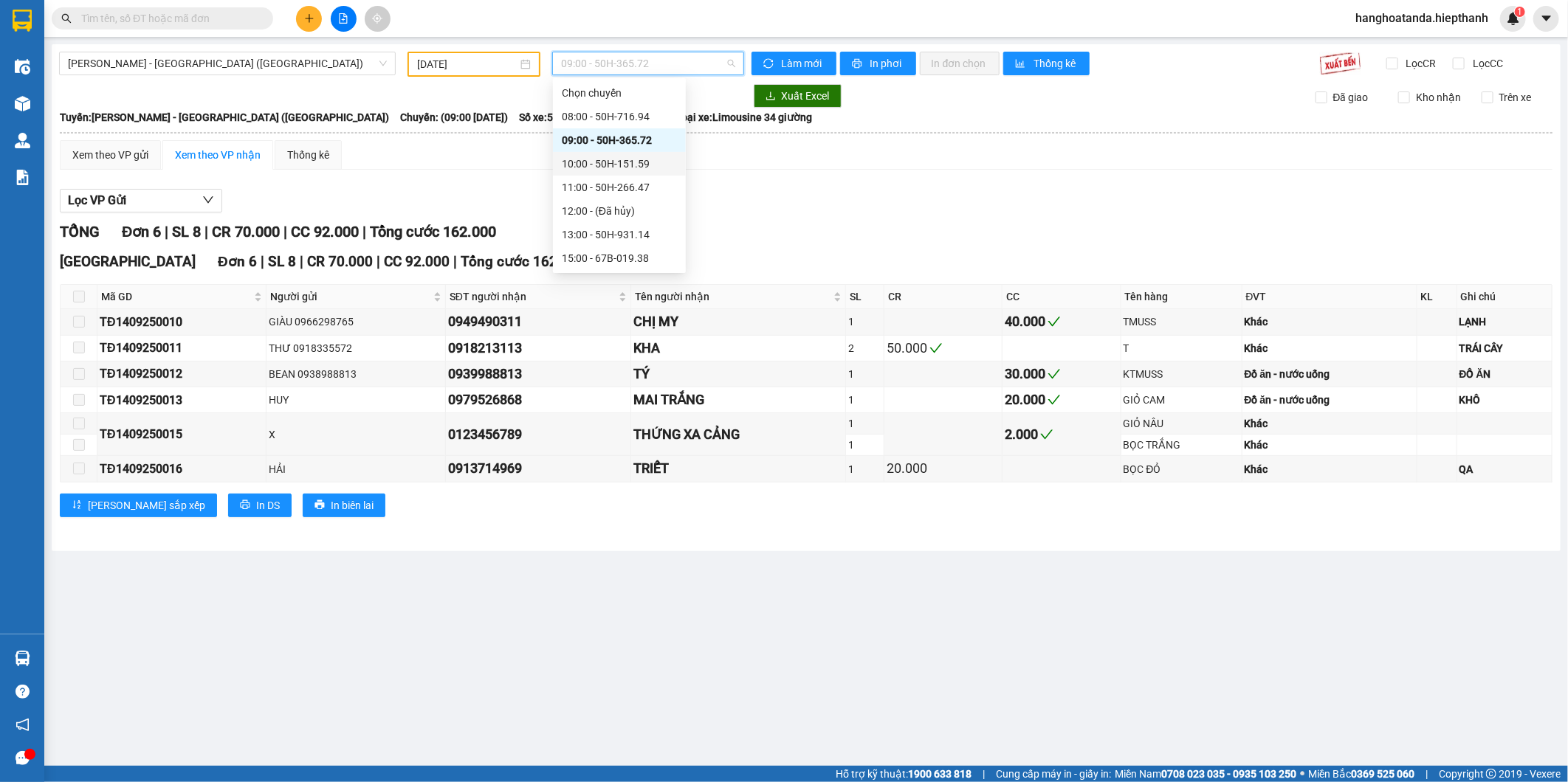
click at [608, 160] on div "10:00 - 50H-151.59" at bounding box center [619, 164] width 115 height 16
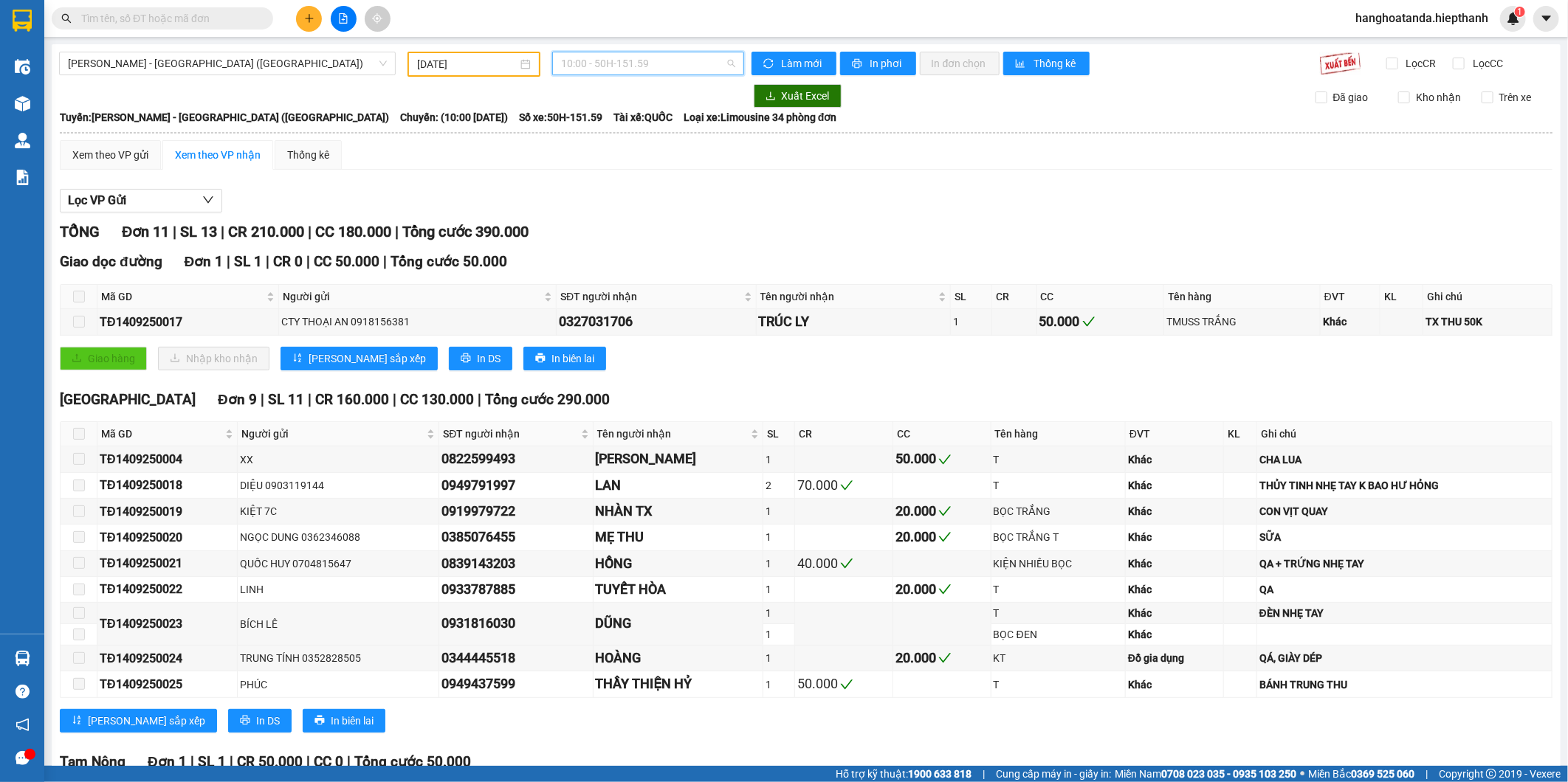
click at [629, 68] on span "10:00 - 50H-151.59" at bounding box center [647, 63] width 174 height 22
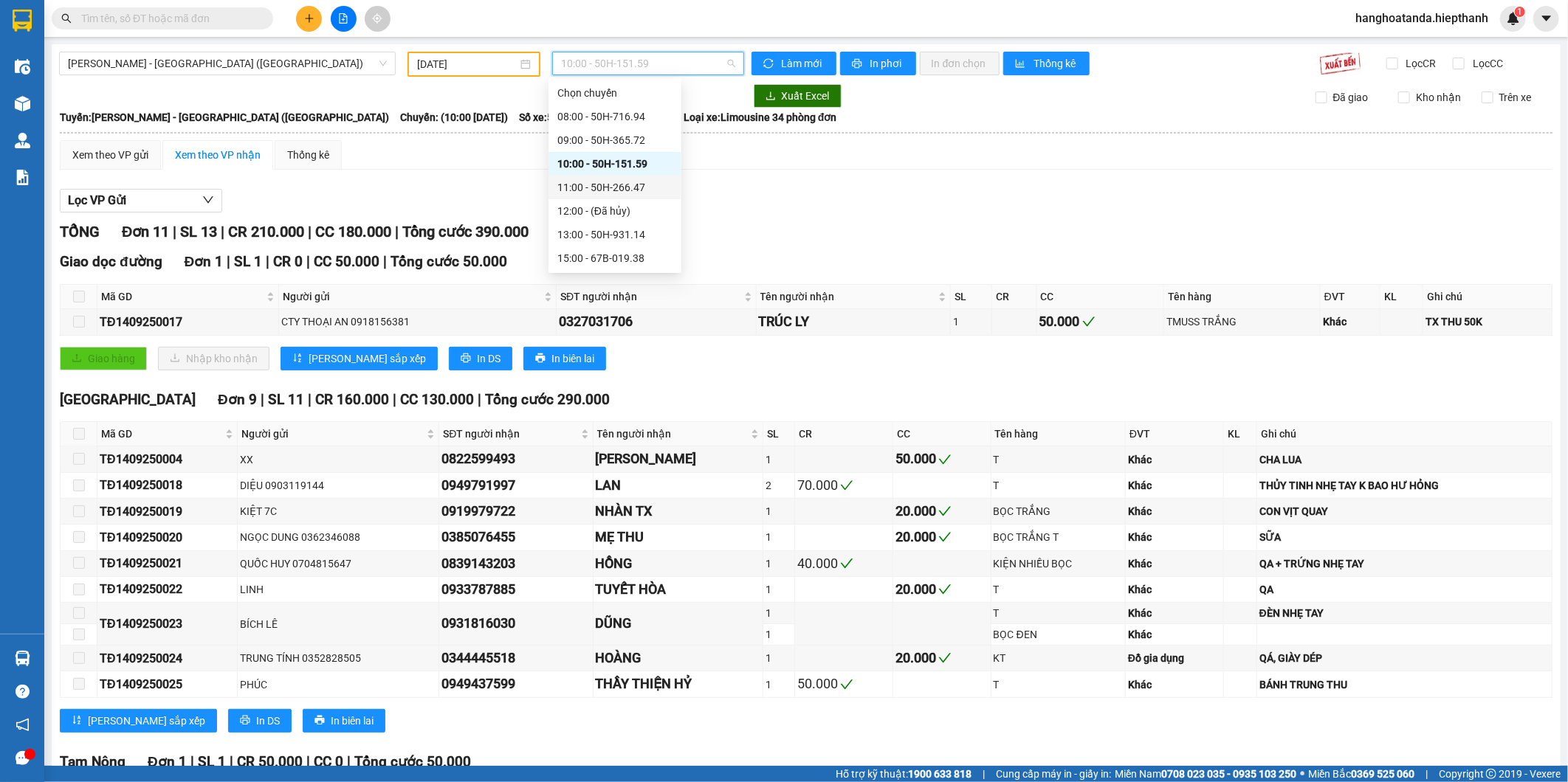
click at [602, 190] on div "11:00 - 50H-266.47" at bounding box center [614, 187] width 115 height 16
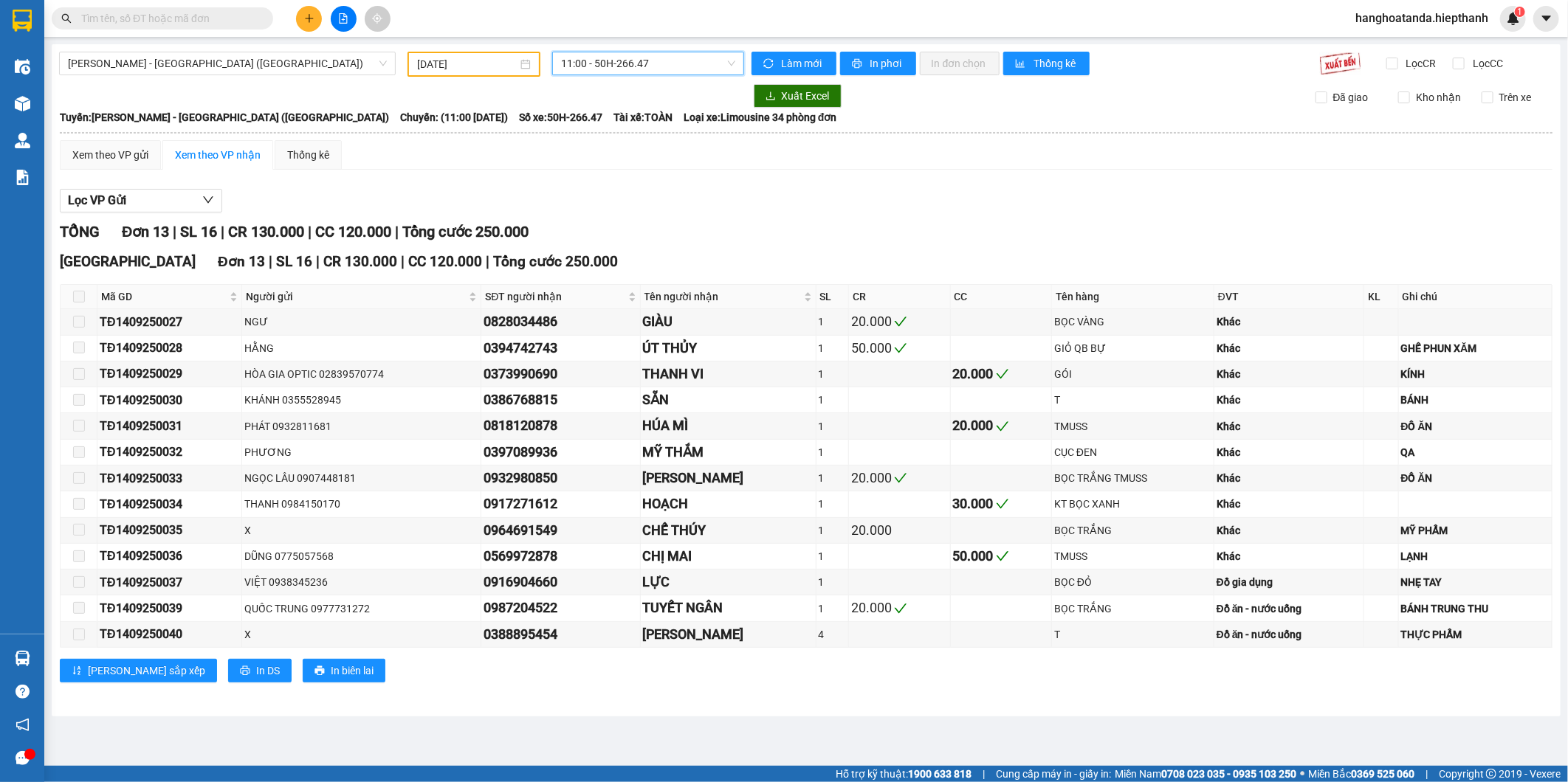
click at [610, 70] on span "11:00 - 50H-266.47" at bounding box center [647, 63] width 174 height 22
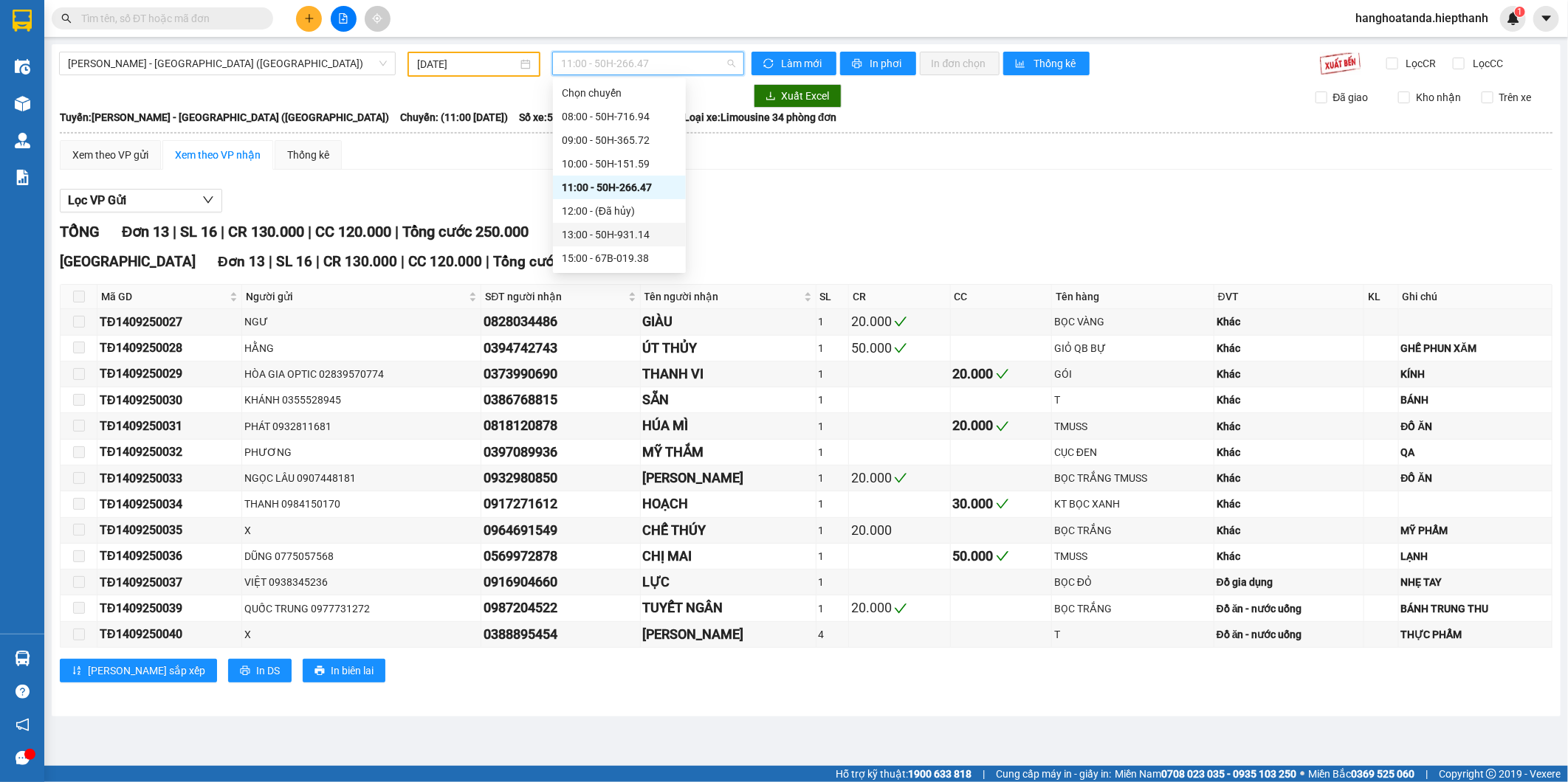
click at [614, 229] on div "13:00 - 50H-931.14" at bounding box center [619, 235] width 115 height 16
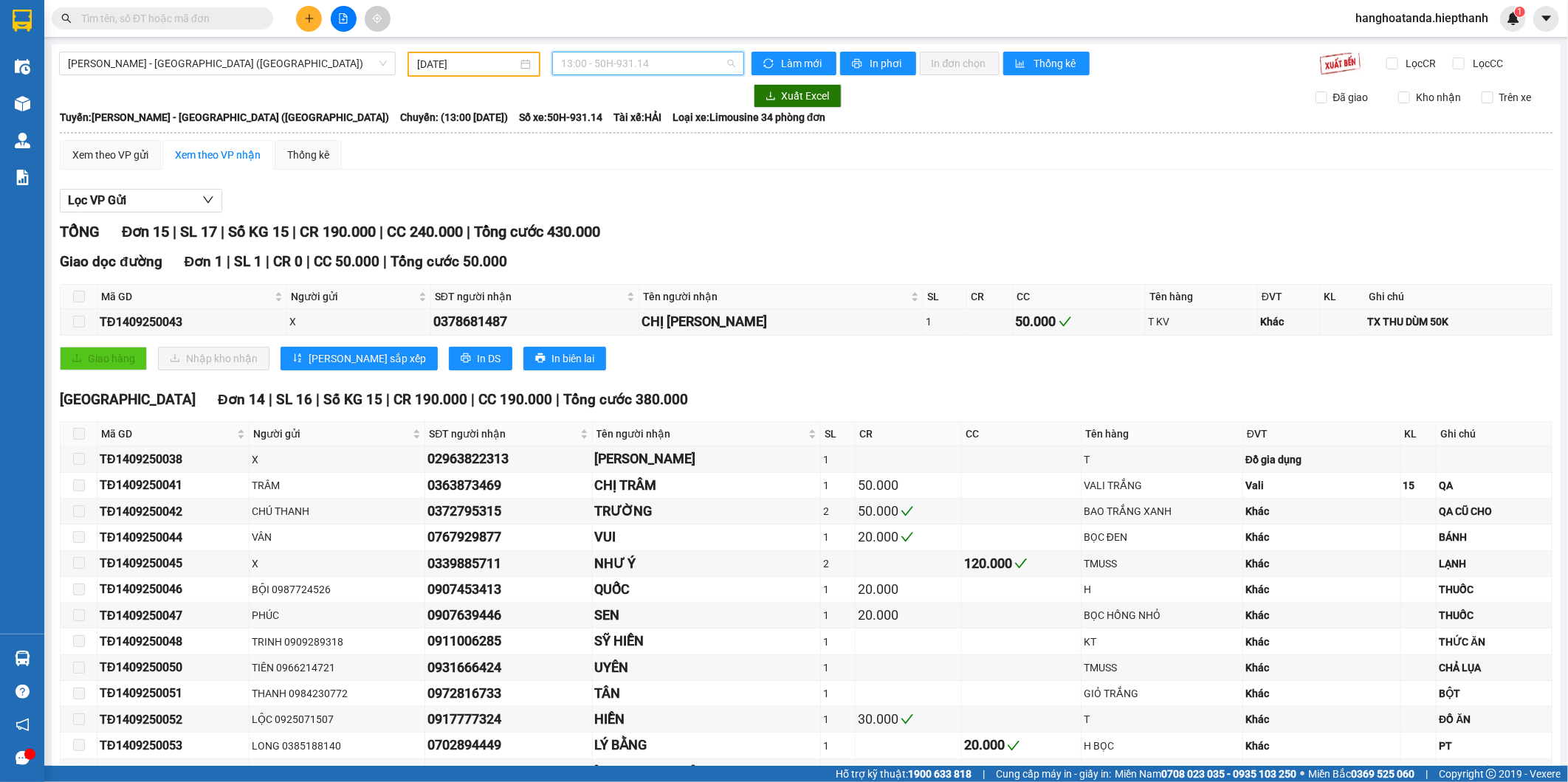
click at [623, 67] on span "13:00 - 50H-931.14" at bounding box center [647, 63] width 174 height 22
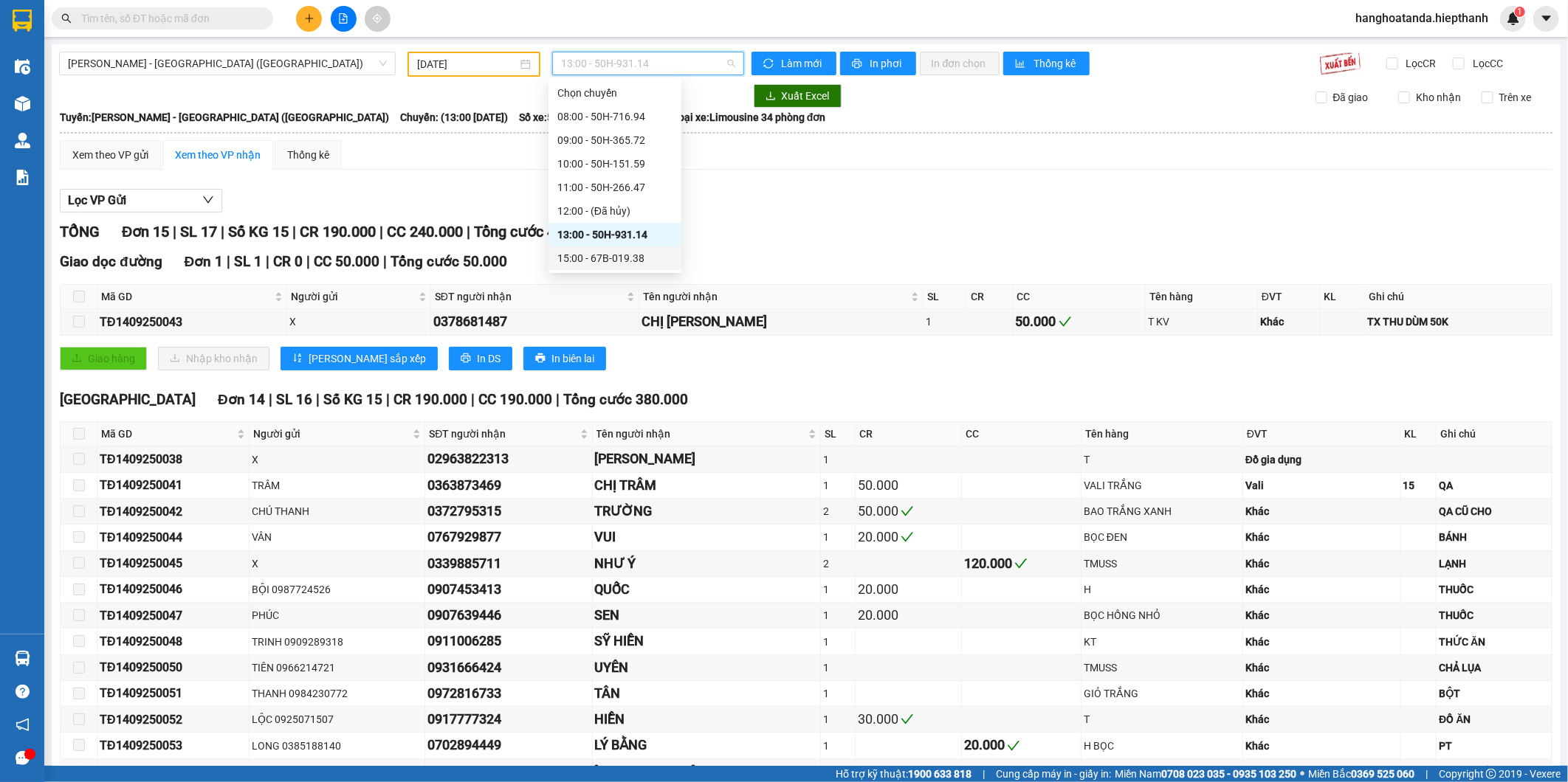
click at [603, 261] on div "15:00 - 67B-019.38" at bounding box center [614, 258] width 115 height 16
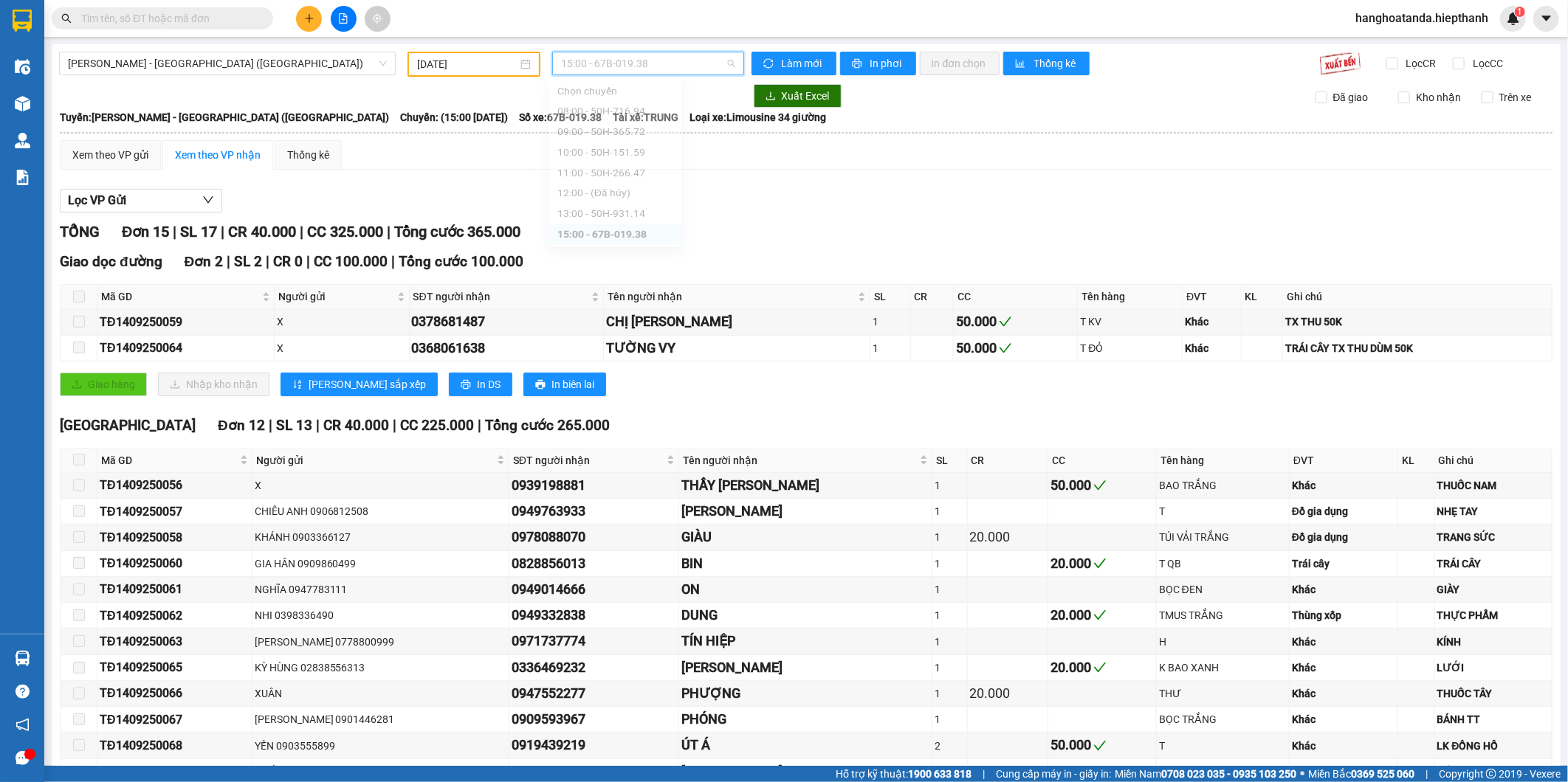
click at [623, 67] on span "15:00 - 67B-019.38" at bounding box center [647, 63] width 174 height 22
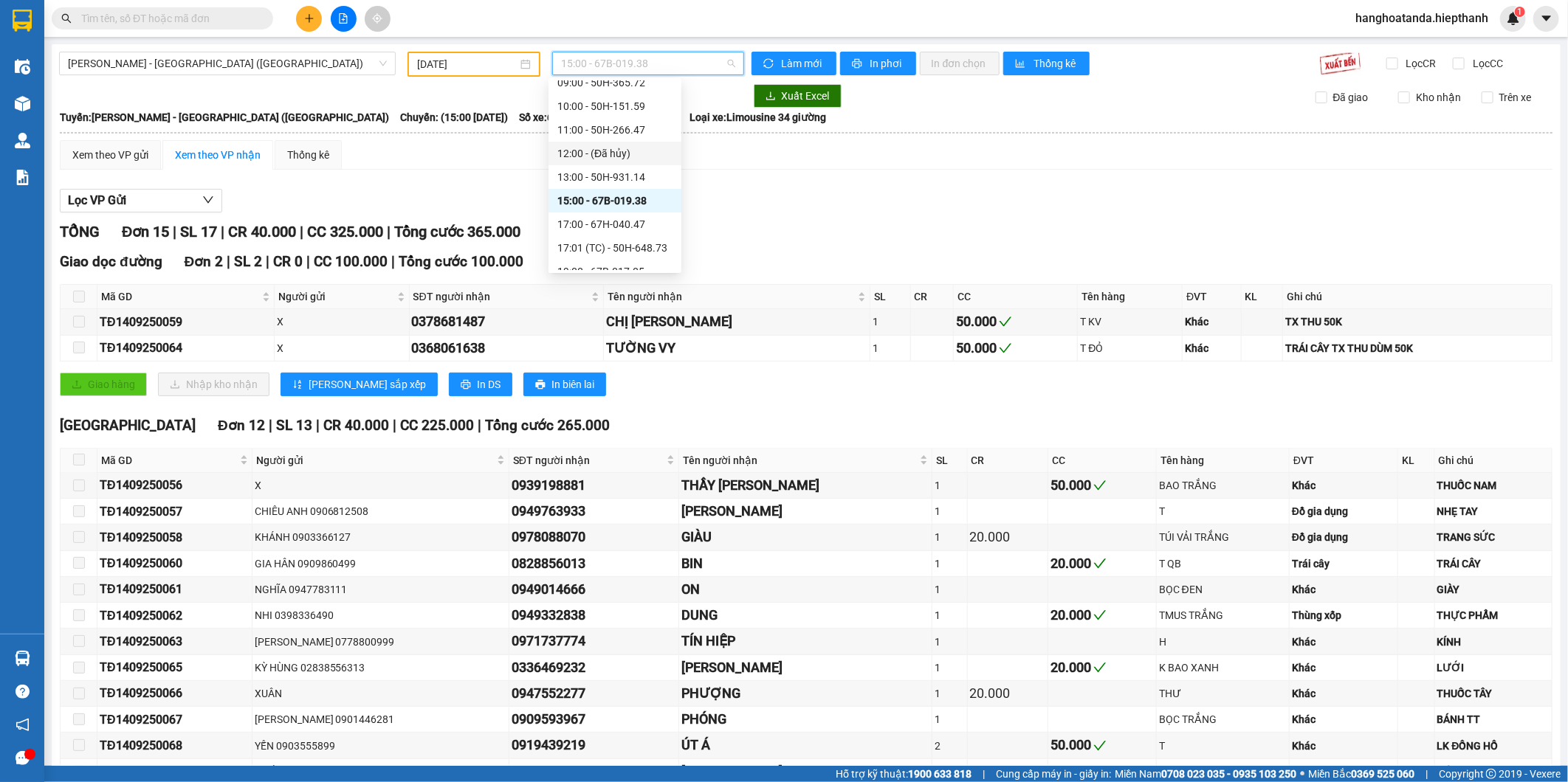
scroll to position [82, 0]
click at [600, 200] on div "17:00 - 67H-040.47" at bounding box center [614, 200] width 115 height 16
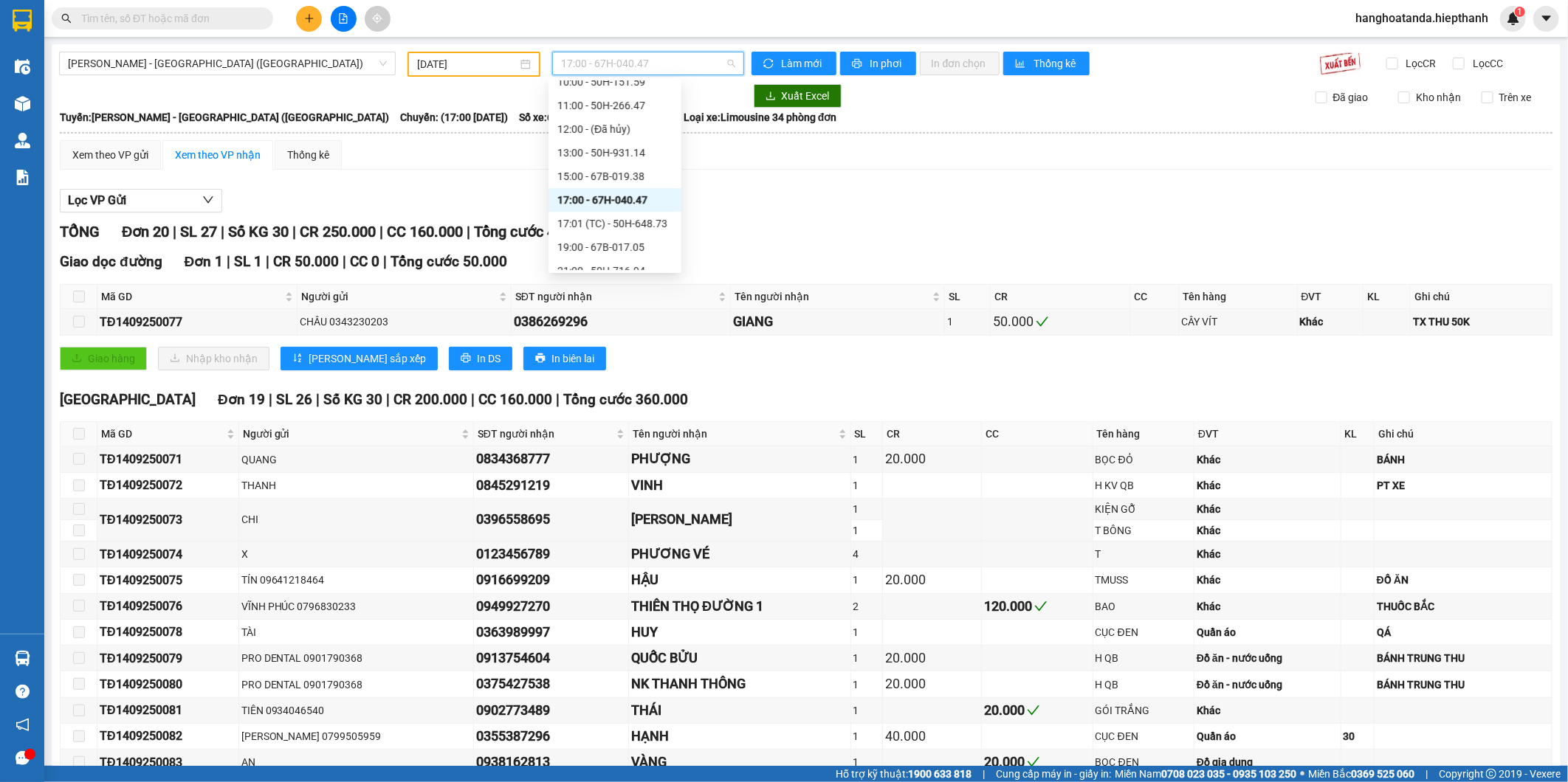
click at [625, 62] on span "17:00 - 67H-040.47" at bounding box center [647, 63] width 174 height 22
click at [614, 253] on div "19:00 - 67B-017.05" at bounding box center [614, 247] width 115 height 16
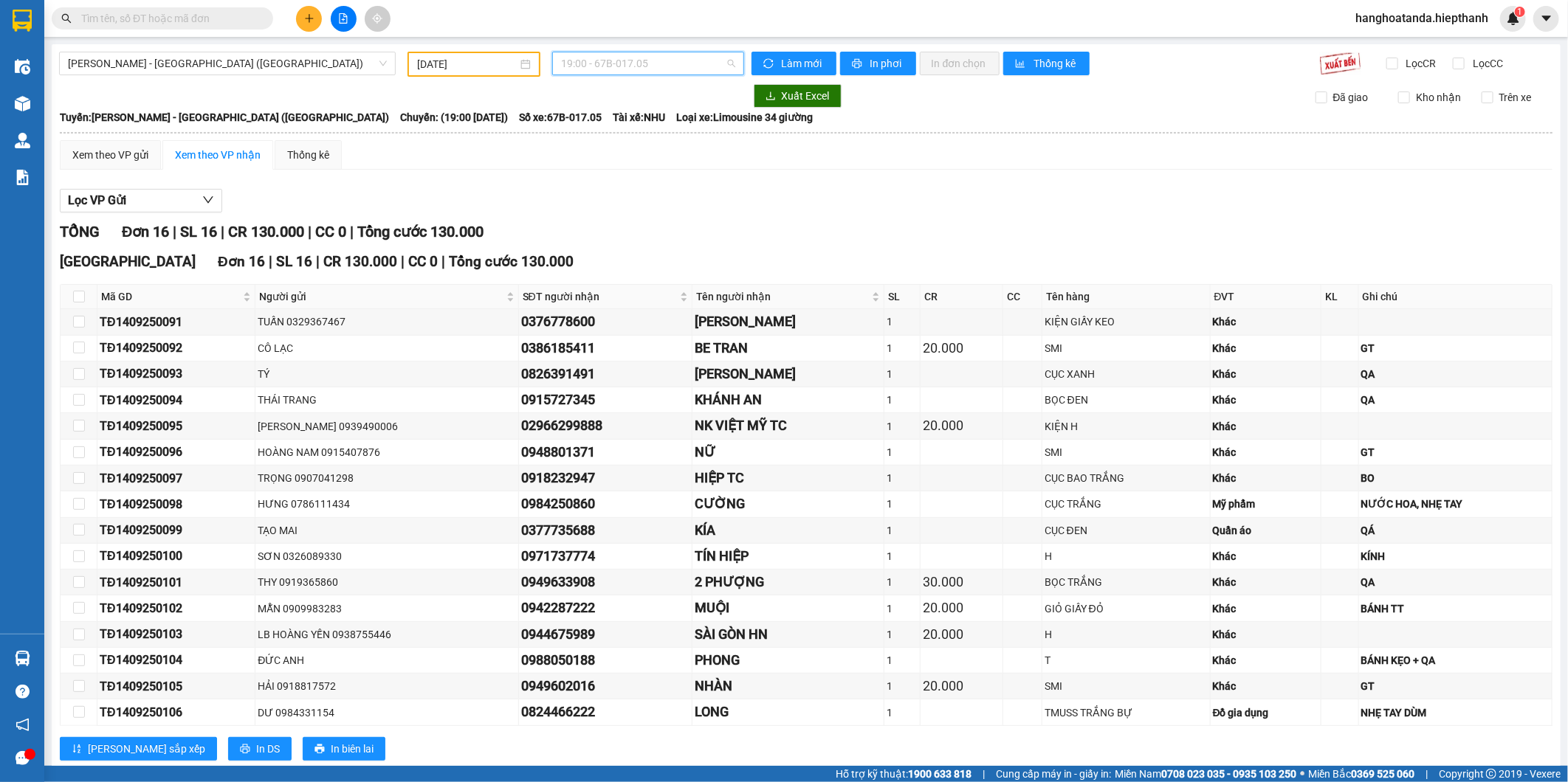
click at [626, 59] on span "19:00 - 67B-017.05" at bounding box center [647, 63] width 174 height 22
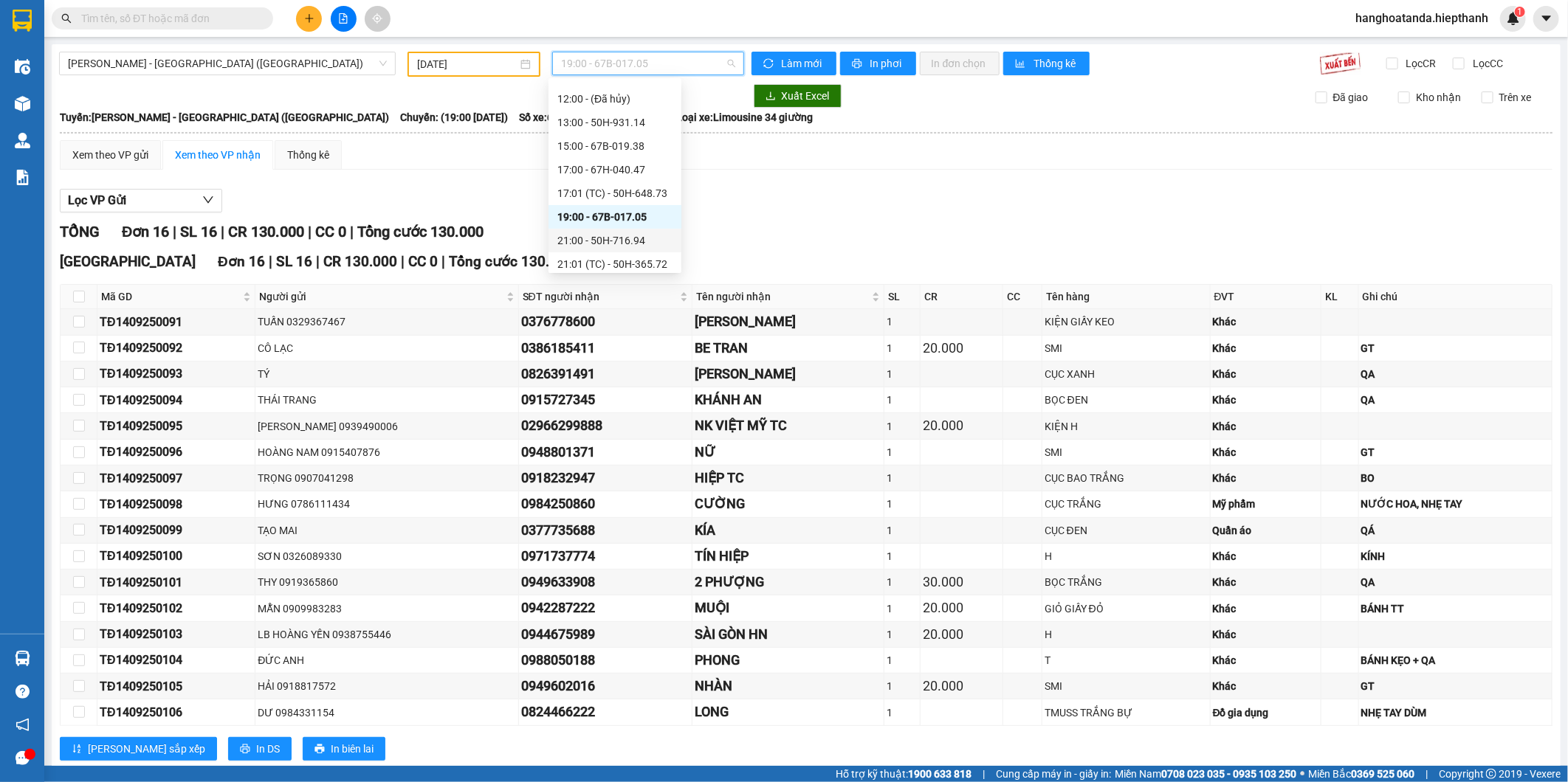
scroll to position [142, 0]
click at [604, 205] on div "21:00 - 50H-716.94" at bounding box center [614, 211] width 115 height 16
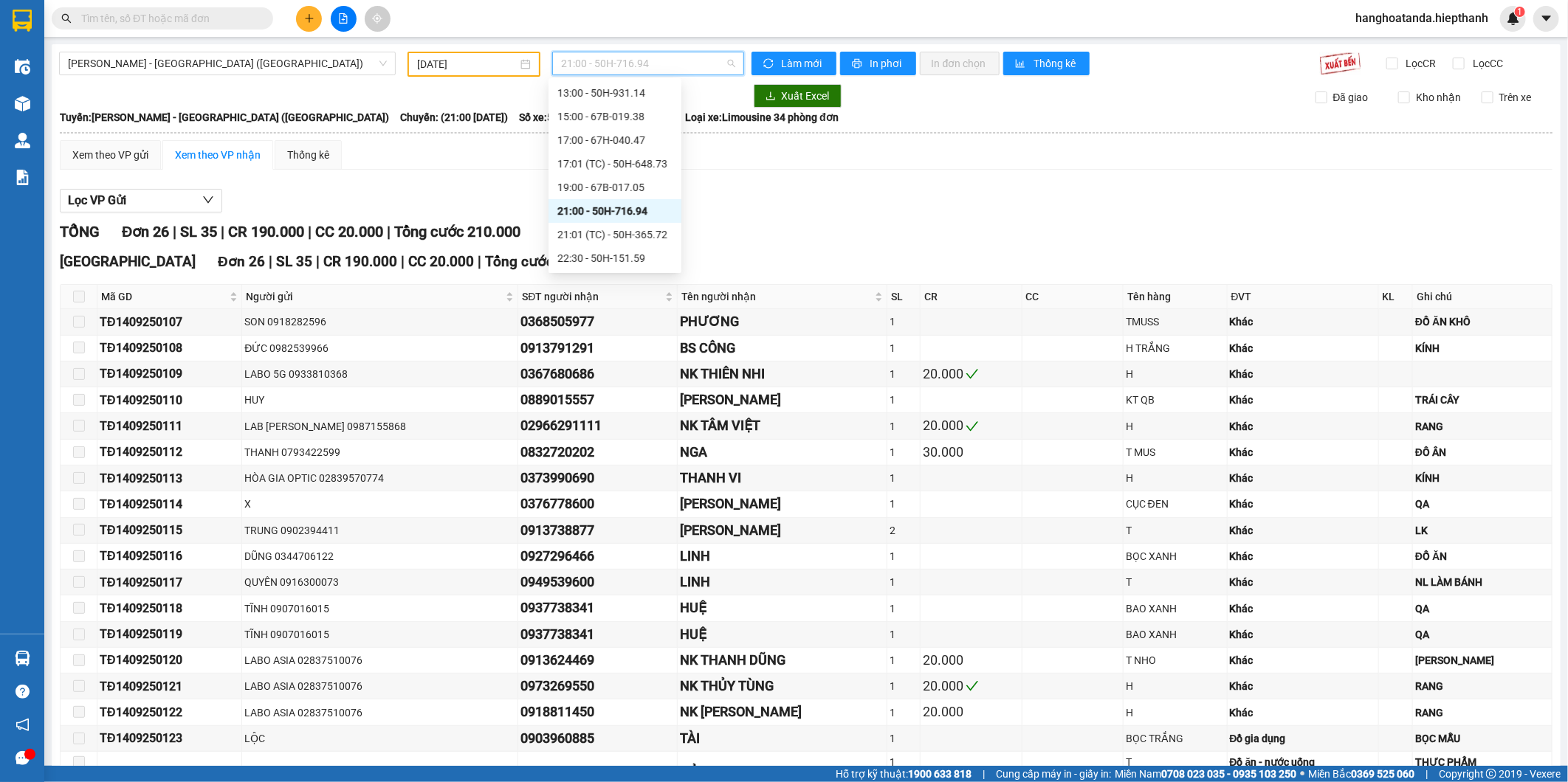
click at [607, 71] on span "21:00 - 50H-716.94" at bounding box center [647, 63] width 174 height 22
click at [592, 255] on div "22:30 - 50H-151.59" at bounding box center [614, 258] width 115 height 16
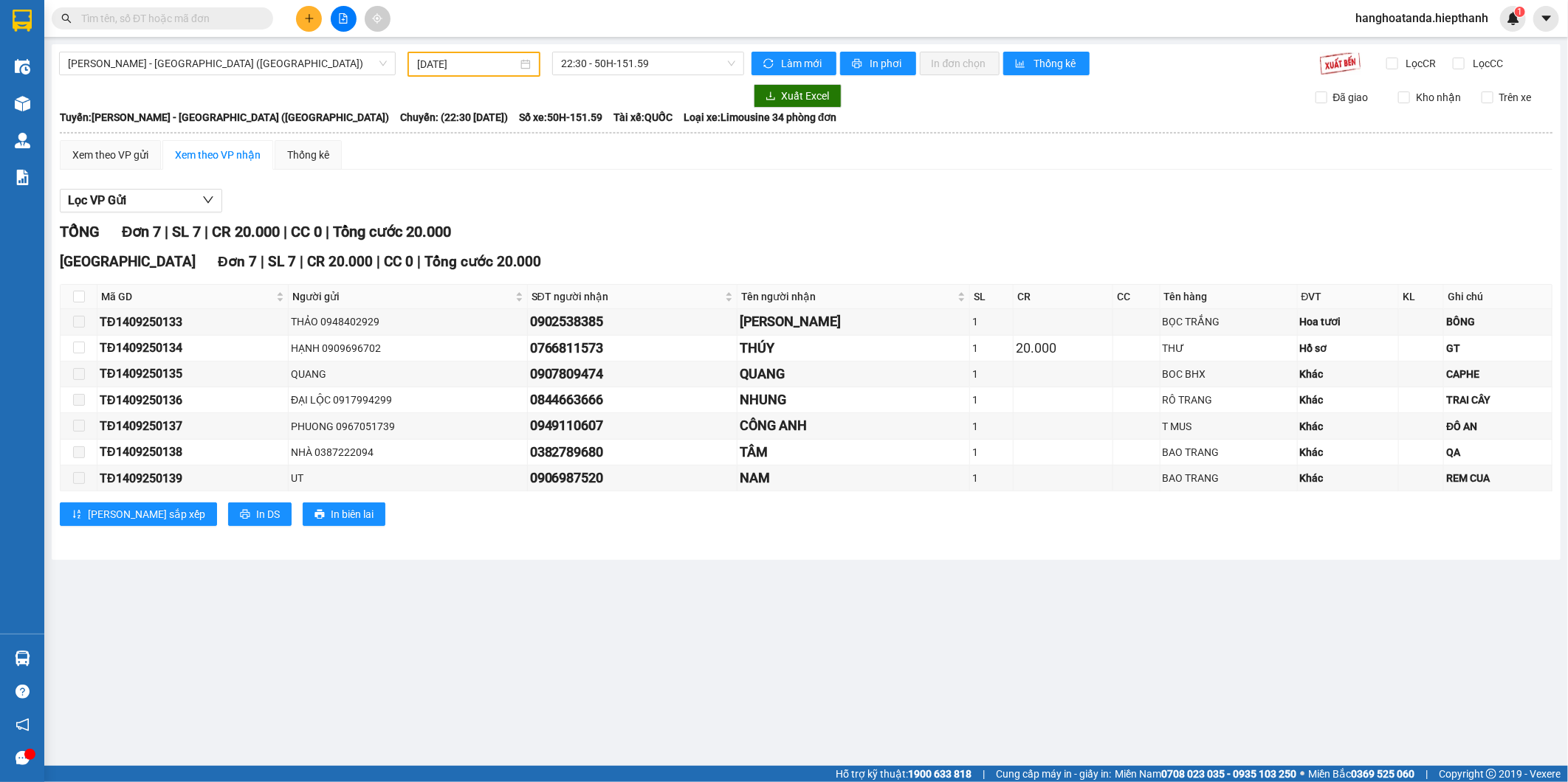
click at [608, 227] on div "TỔNG Đơn 7 | SL 7 | CR 20.000 | CC 0 | Tổng cước 20.000" at bounding box center [806, 232] width 1493 height 23
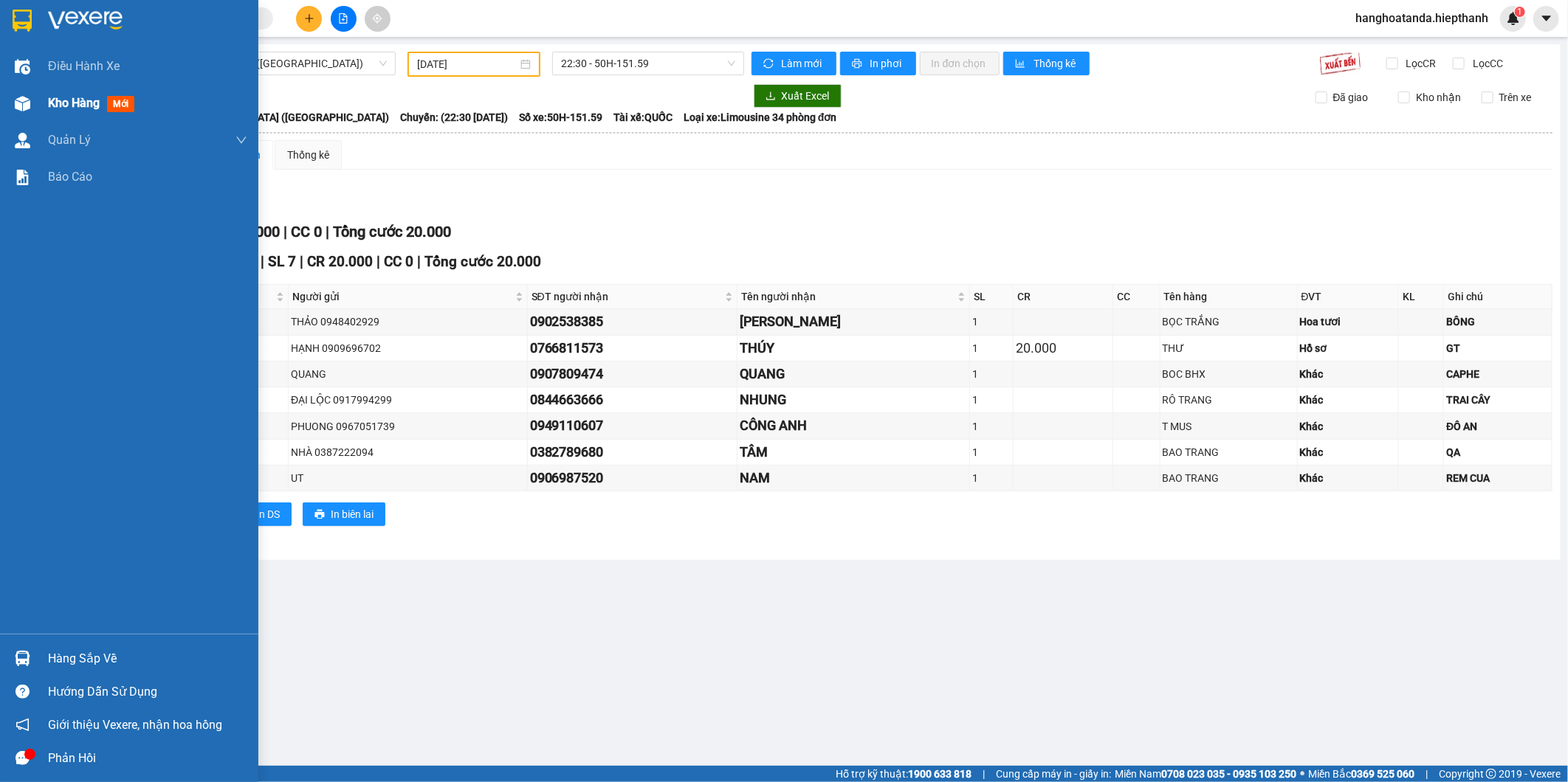
click at [35, 99] on div "Kho hàng mới" at bounding box center [129, 103] width 258 height 37
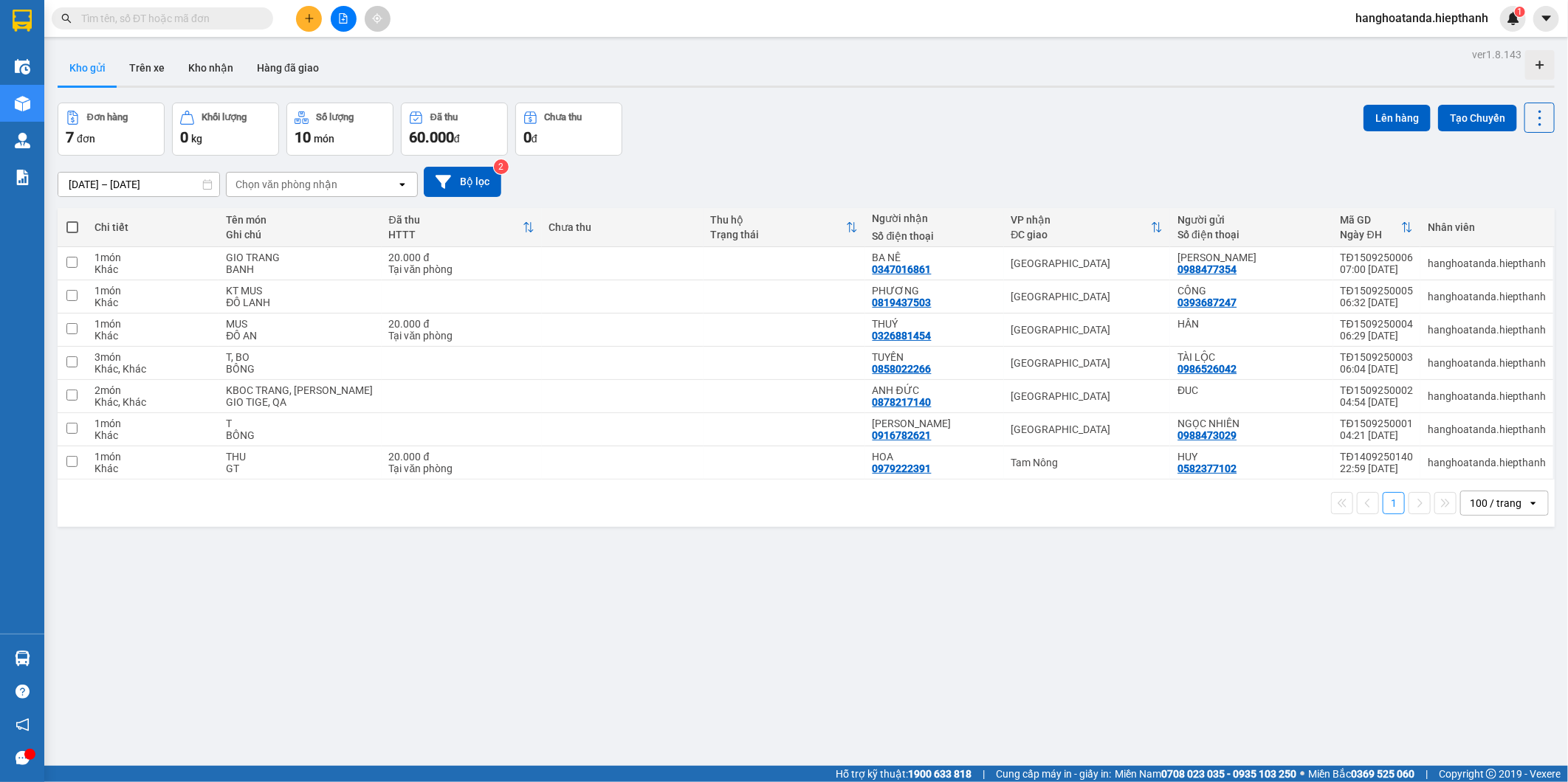
click at [731, 145] on div "Đơn hàng 7 đơn Khối lượng 0 kg Số lượng 10 món Đã thu 60.000 đ Chưa thu 0 đ Lên…" at bounding box center [806, 129] width 1497 height 53
click at [346, 13] on icon "file-add" at bounding box center [343, 18] width 11 height 11
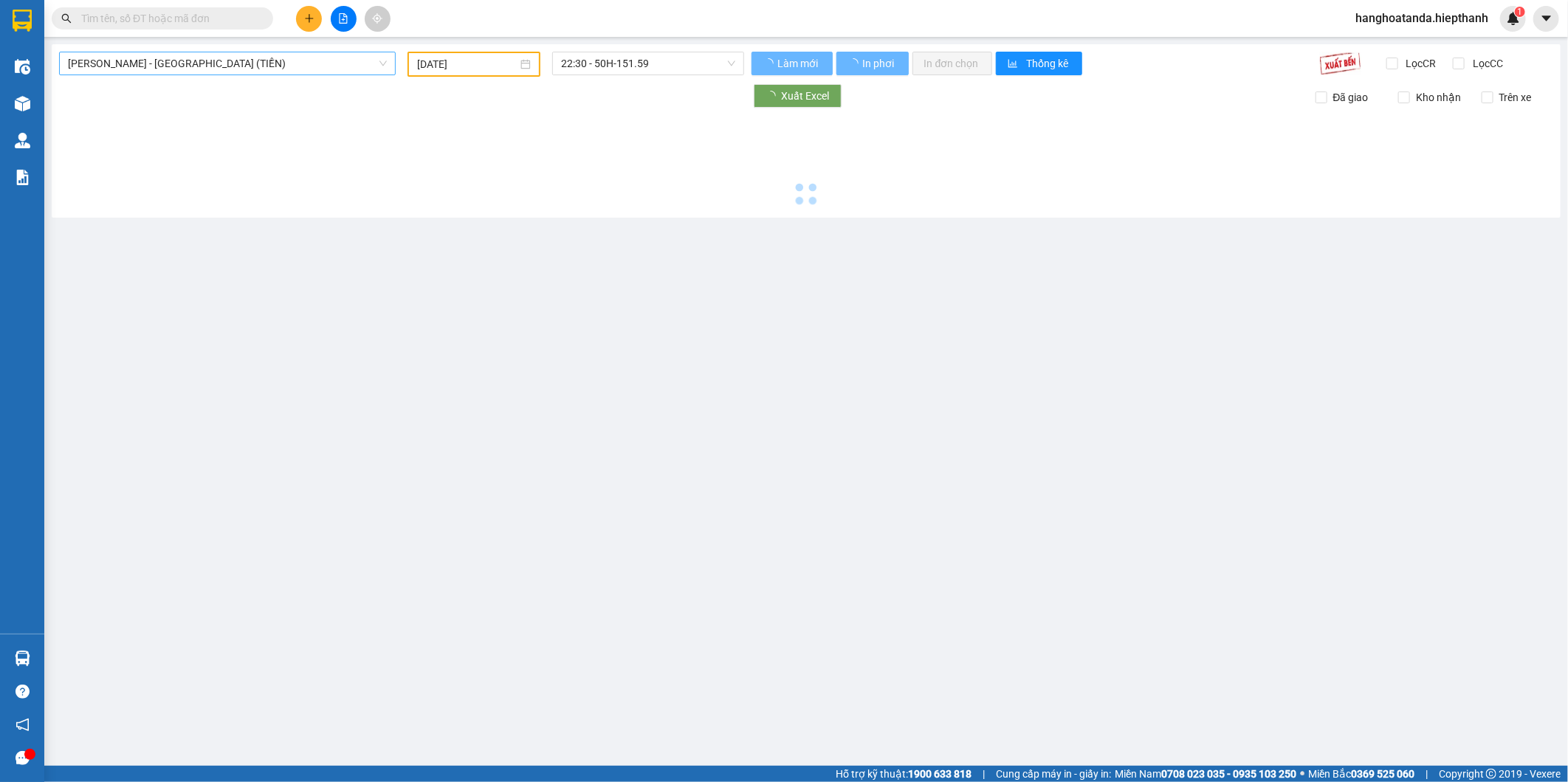
type input "15/09/2025"
click at [224, 53] on span "[PERSON_NAME] - [GEOGRAPHIC_DATA] (TIỀN)" at bounding box center [227, 63] width 319 height 22
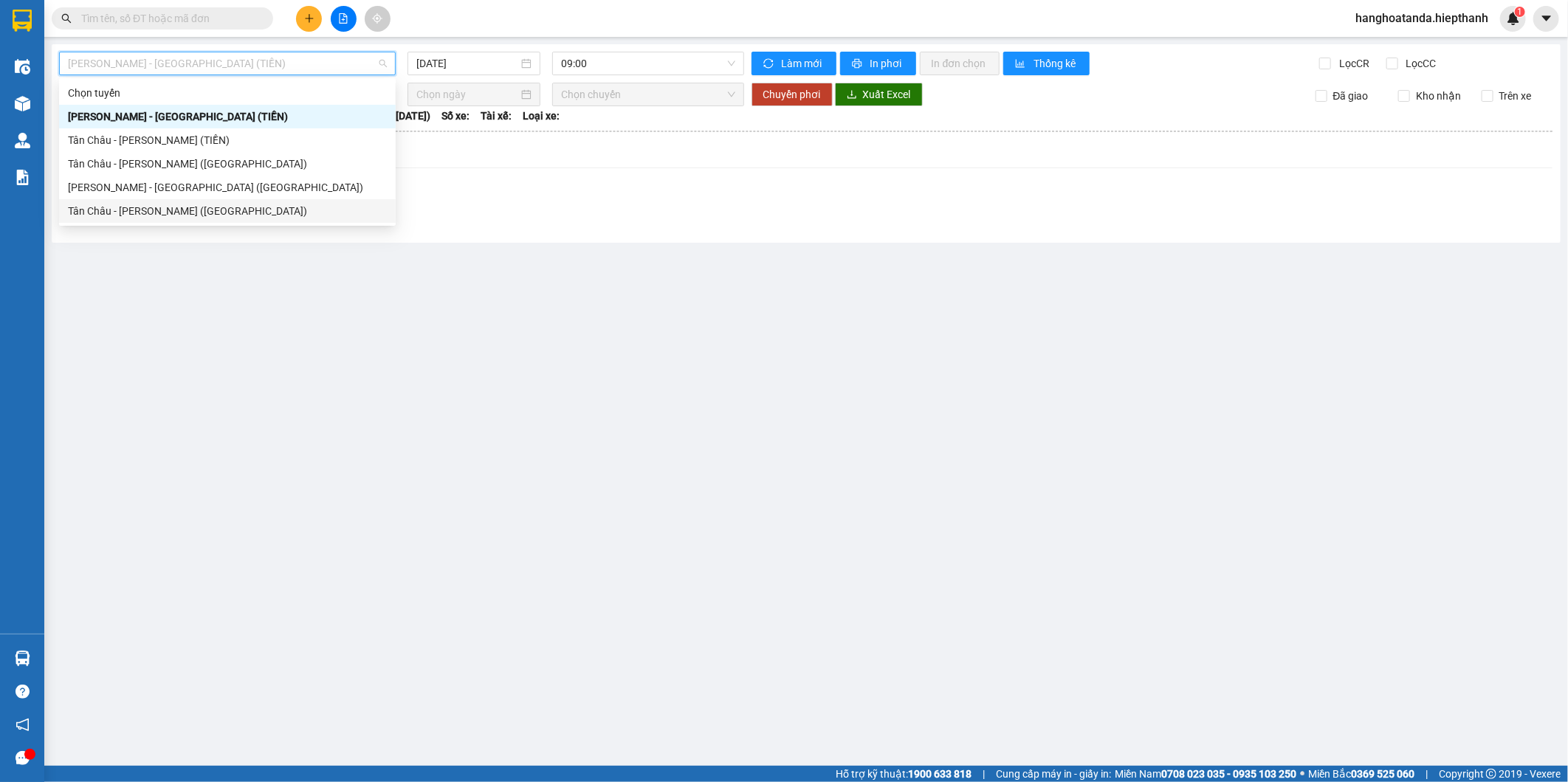
click at [217, 211] on div "Tân Châu - [PERSON_NAME] ([GEOGRAPHIC_DATA])" at bounding box center [227, 211] width 319 height 16
type input "15/09/2025"
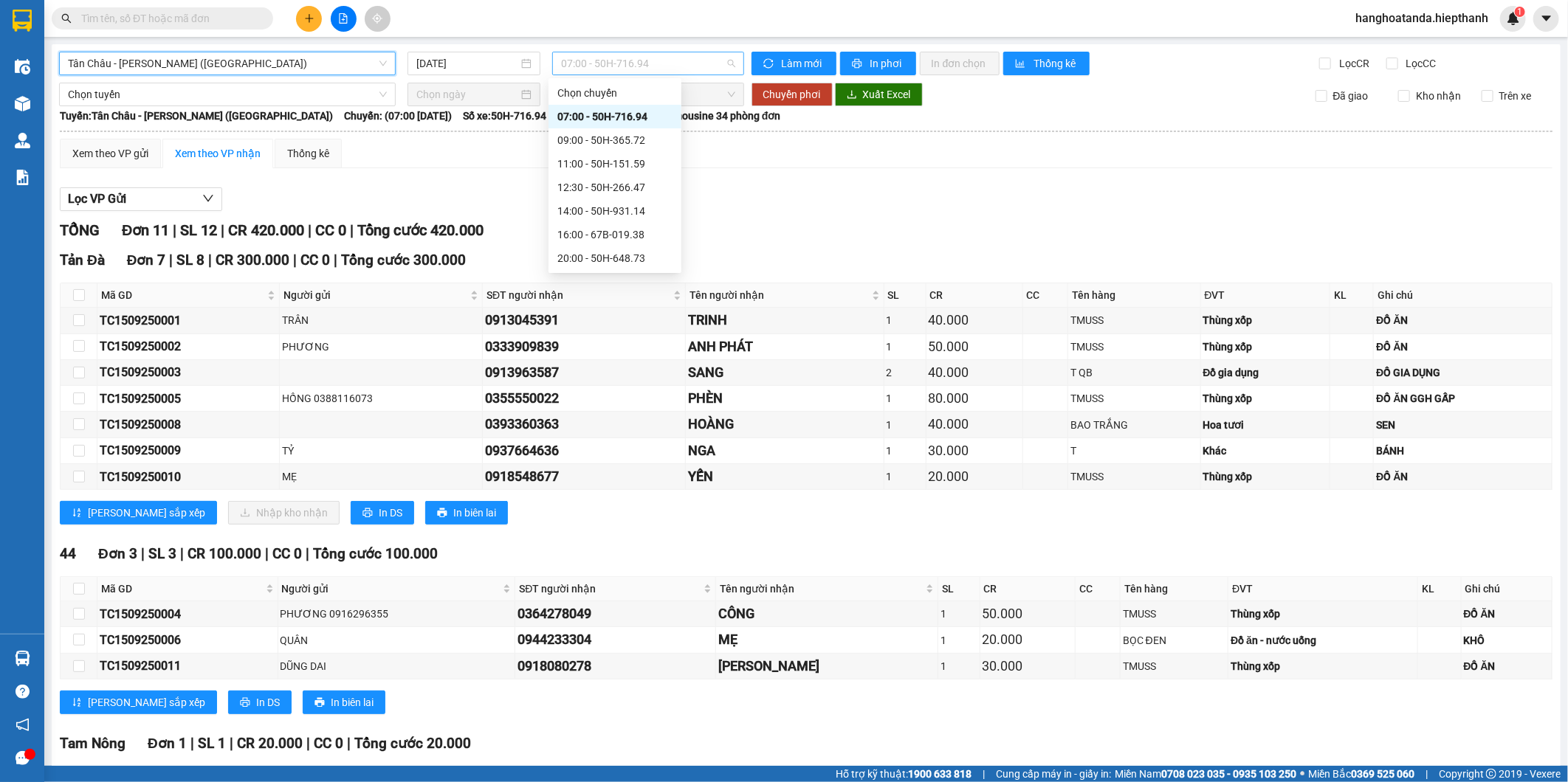
click at [646, 52] on span "07:00 - 50H-716.94" at bounding box center [647, 63] width 174 height 22
drag, startPoint x: 939, startPoint y: 231, endPoint x: 568, endPoint y: 219, distance: 371.2
click at [936, 231] on div "TỔNG Đơn 11 | SL 12 | CR 420.000 | CC 0 | Tổng cước 420.000" at bounding box center [806, 231] width 1493 height 23
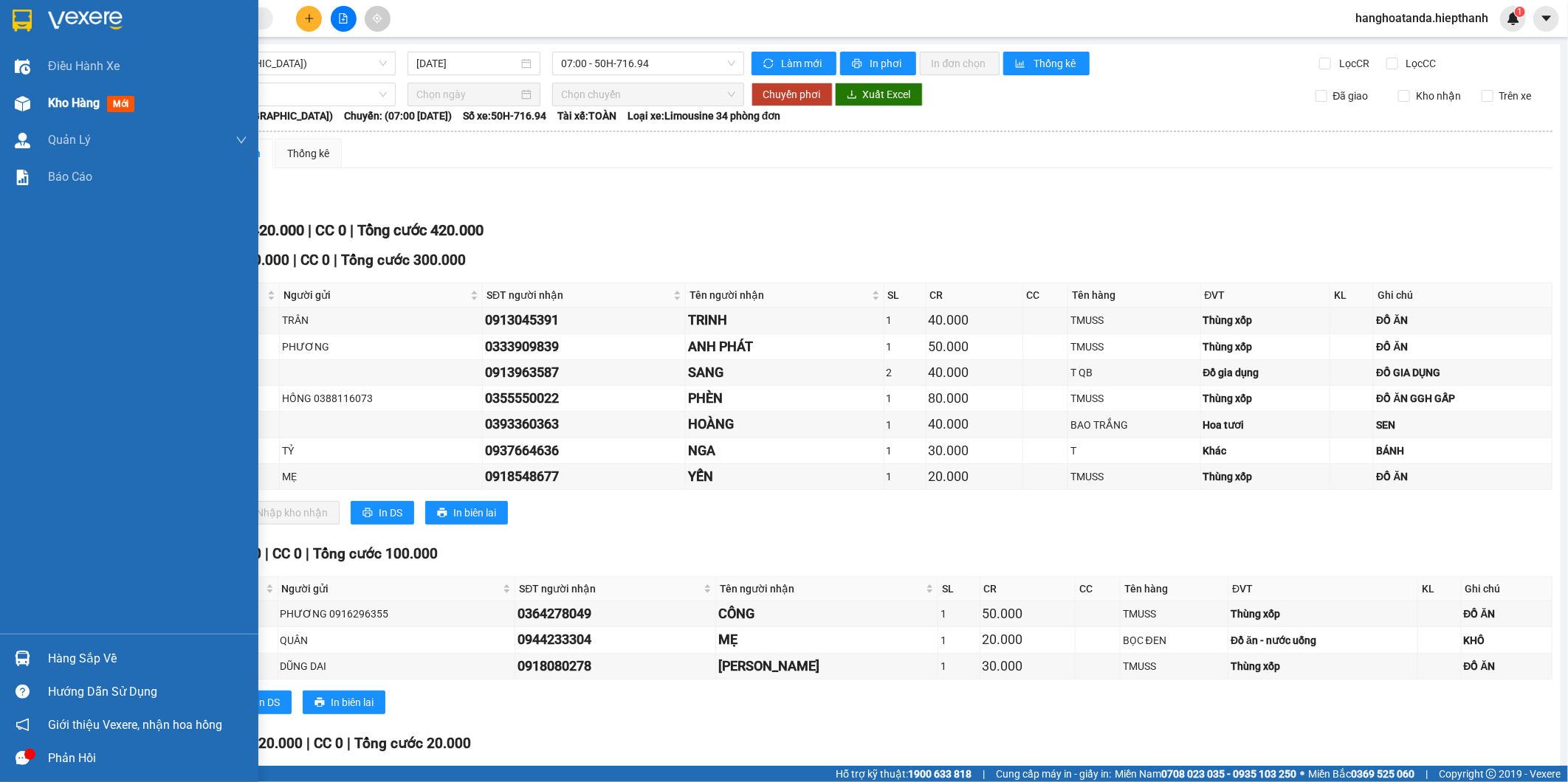
click at [63, 98] on span "Kho hàng" at bounding box center [73, 103] width 51 height 14
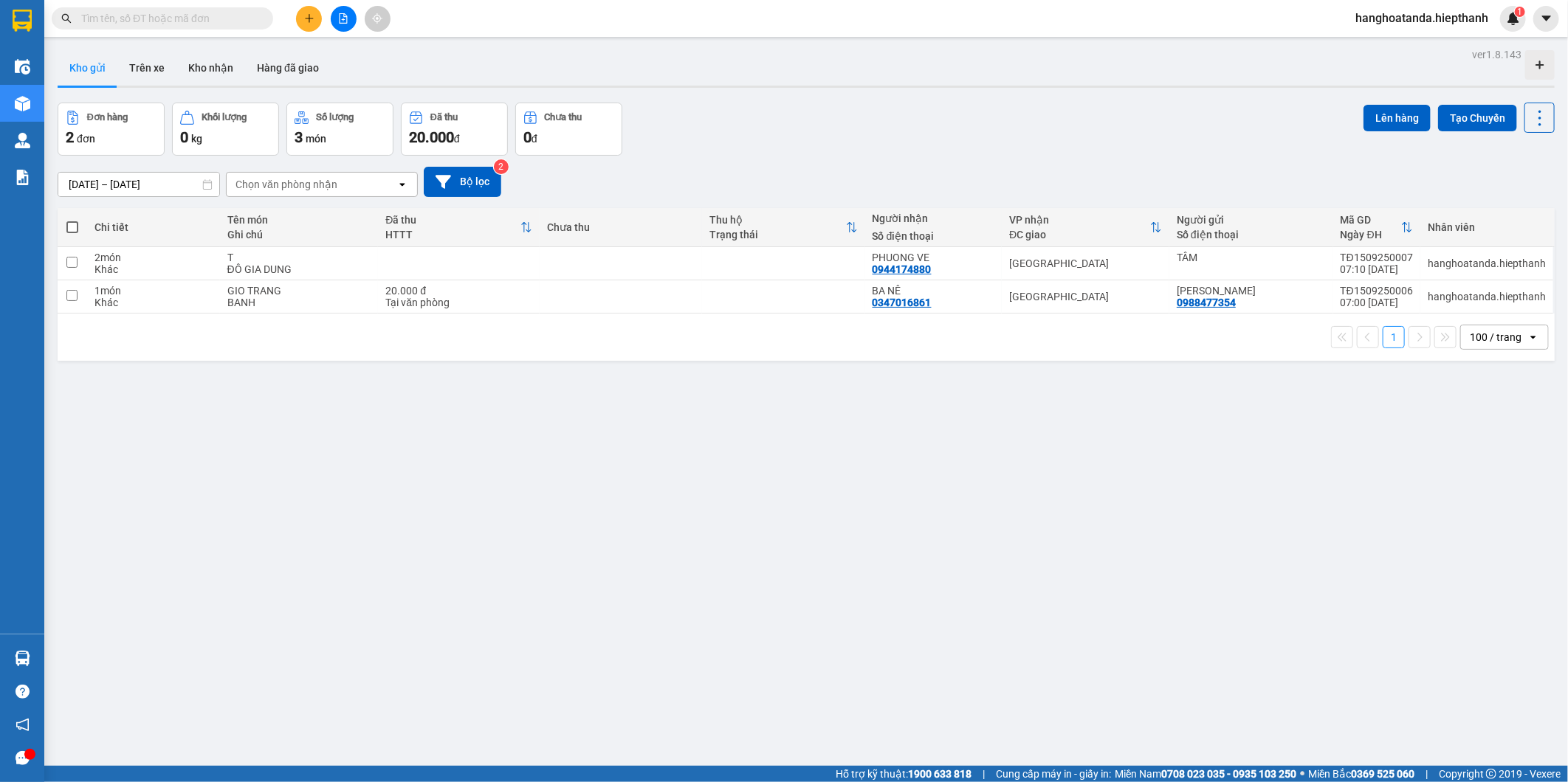
click at [768, 141] on div "Đơn hàng 2 đơn Khối lượng 0 kg Số lượng 3 món Đã thu 20.000 đ Chưa thu 0 đ Lên …" at bounding box center [806, 129] width 1497 height 53
